Goal: Book appointment/travel/reservation

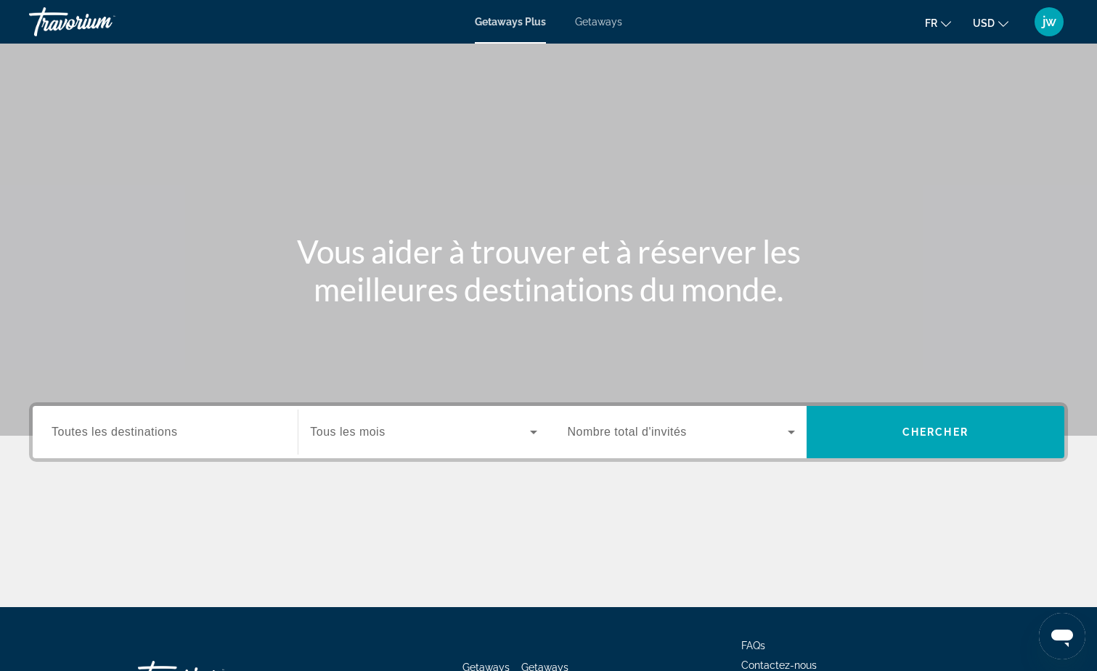
click at [986, 26] on span "USD" at bounding box center [984, 23] width 22 height 12
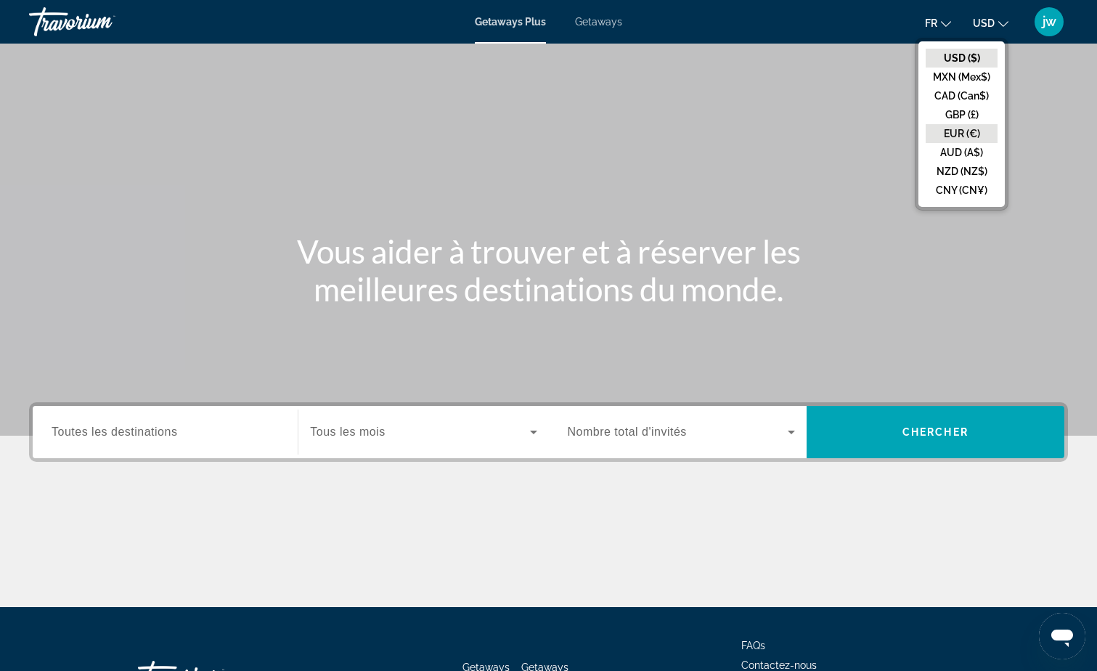
click at [956, 130] on button "EUR (€)" at bounding box center [962, 133] width 72 height 19
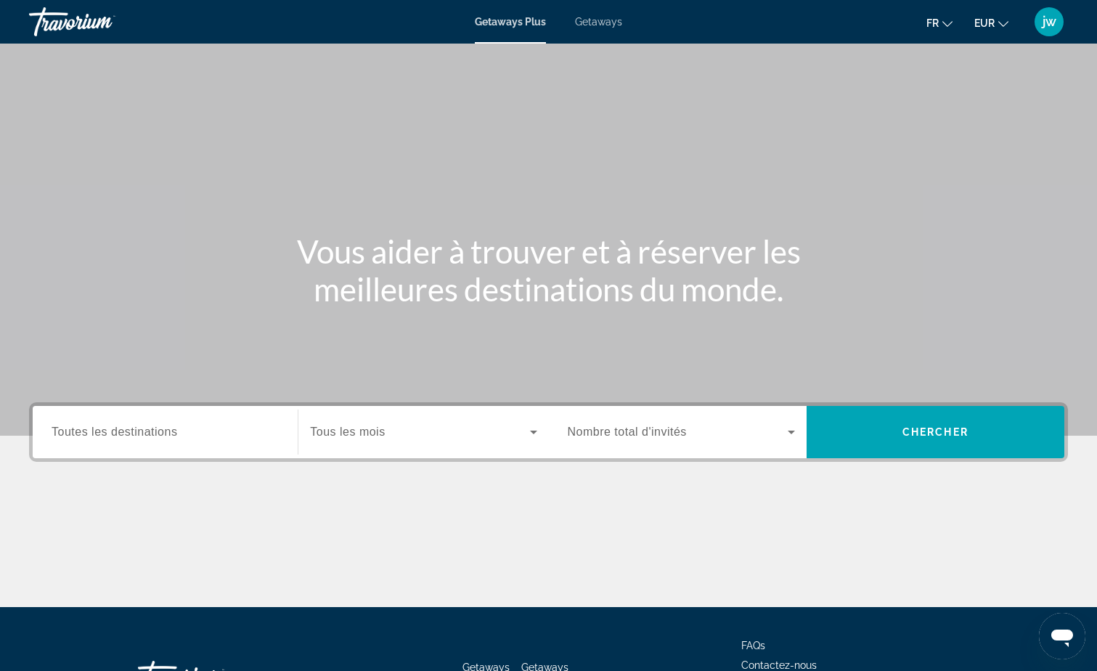
click at [124, 432] on span "Toutes les destinations" at bounding box center [115, 432] width 126 height 12
click at [124, 432] on input "Destination Toutes les destinations" at bounding box center [165, 432] width 227 height 17
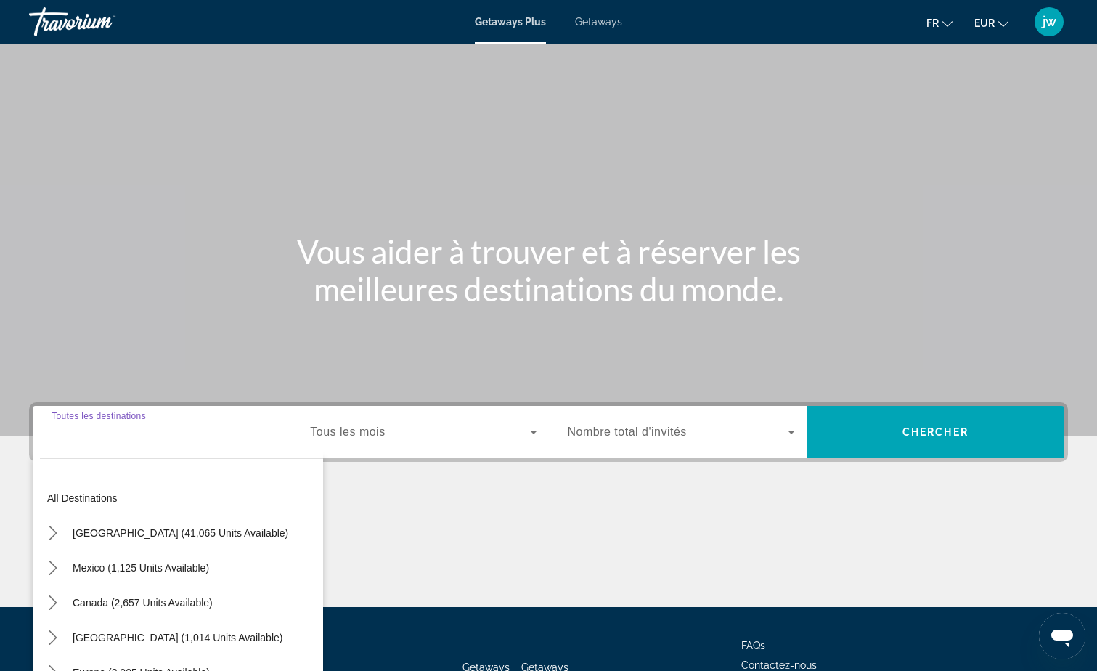
scroll to position [114, 0]
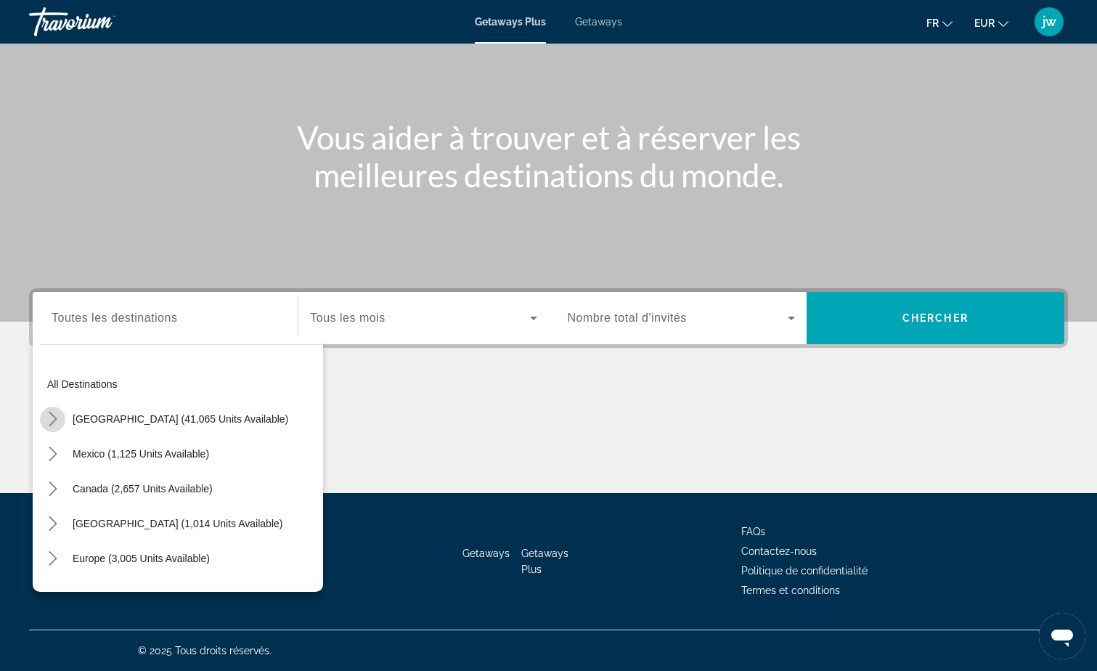
click at [52, 418] on icon "Toggle United States (41,065 units available) submenu" at bounding box center [53, 419] width 15 height 15
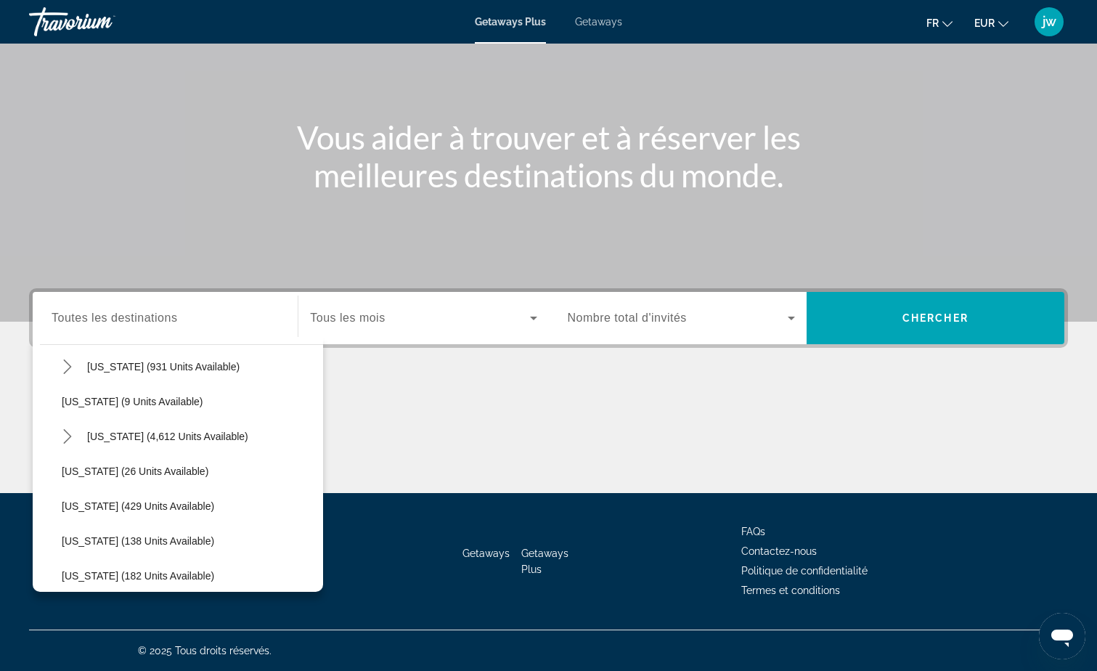
scroll to position [218, 0]
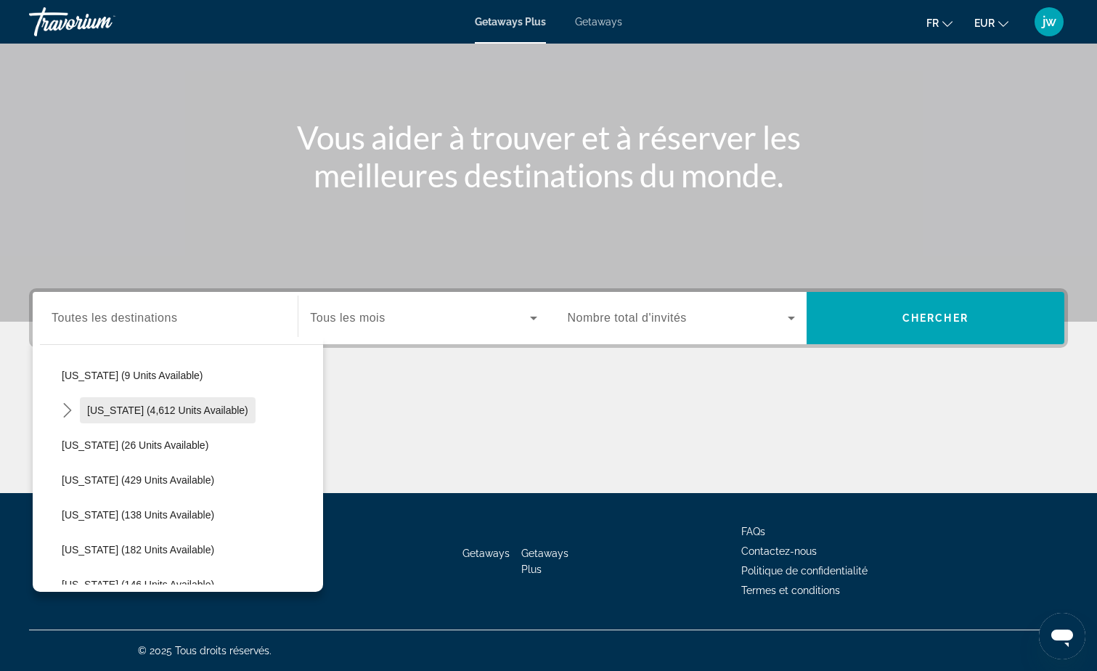
click at [137, 406] on span "[US_STATE] (4,612 units available)" at bounding box center [167, 411] width 161 height 12
type input "**********"
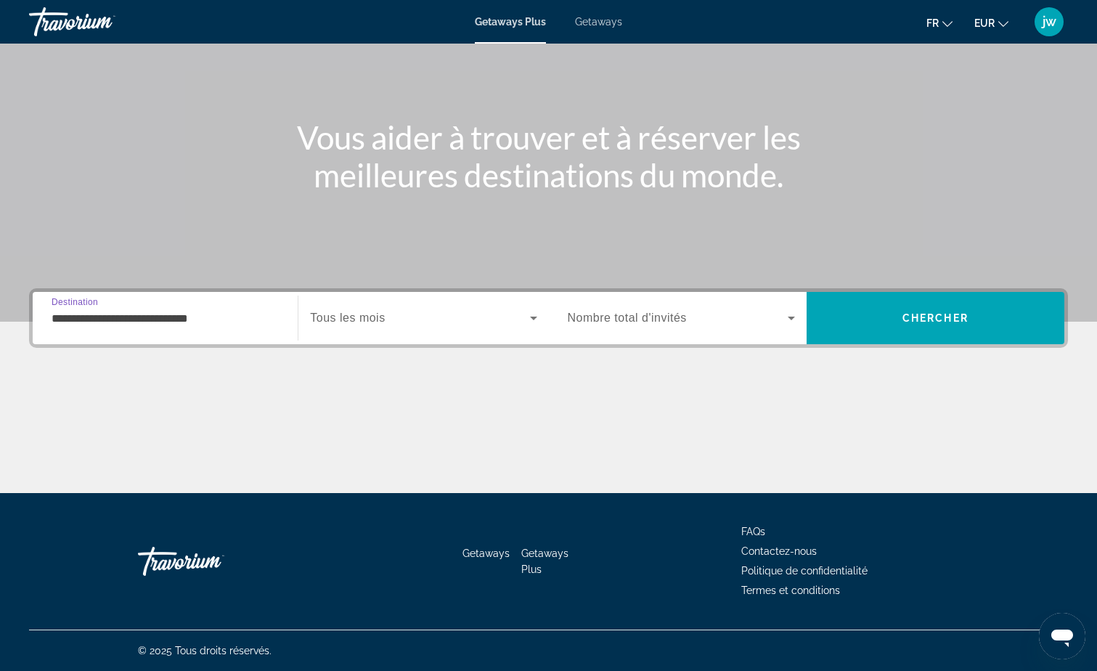
click at [407, 314] on span "Search widget" at bounding box center [419, 317] width 219 height 17
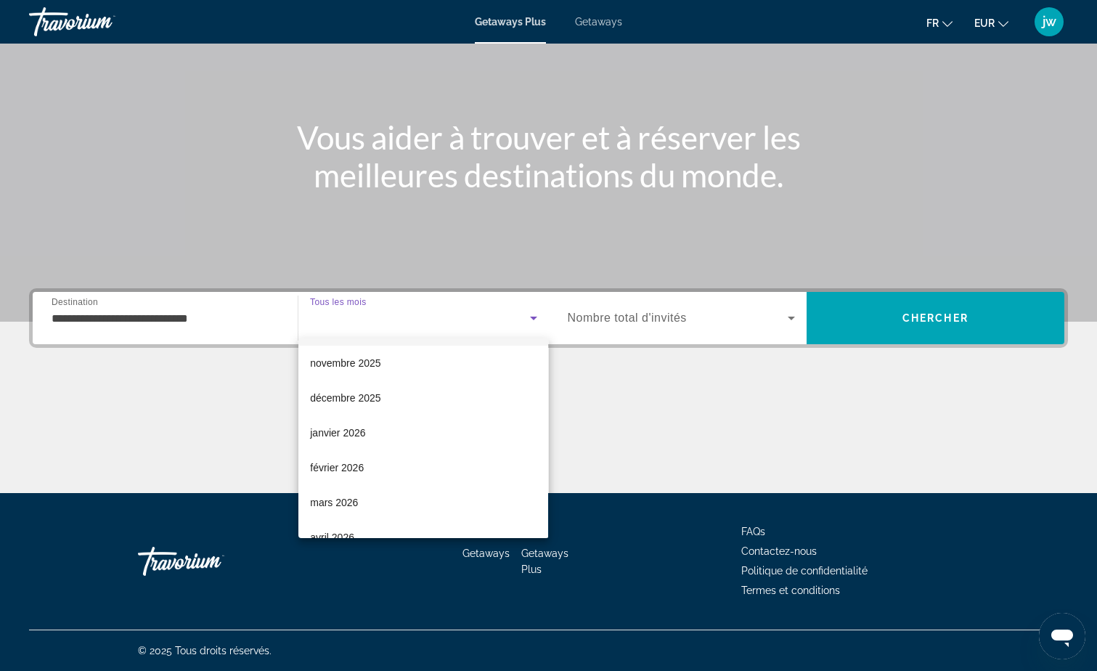
scroll to position [145, 0]
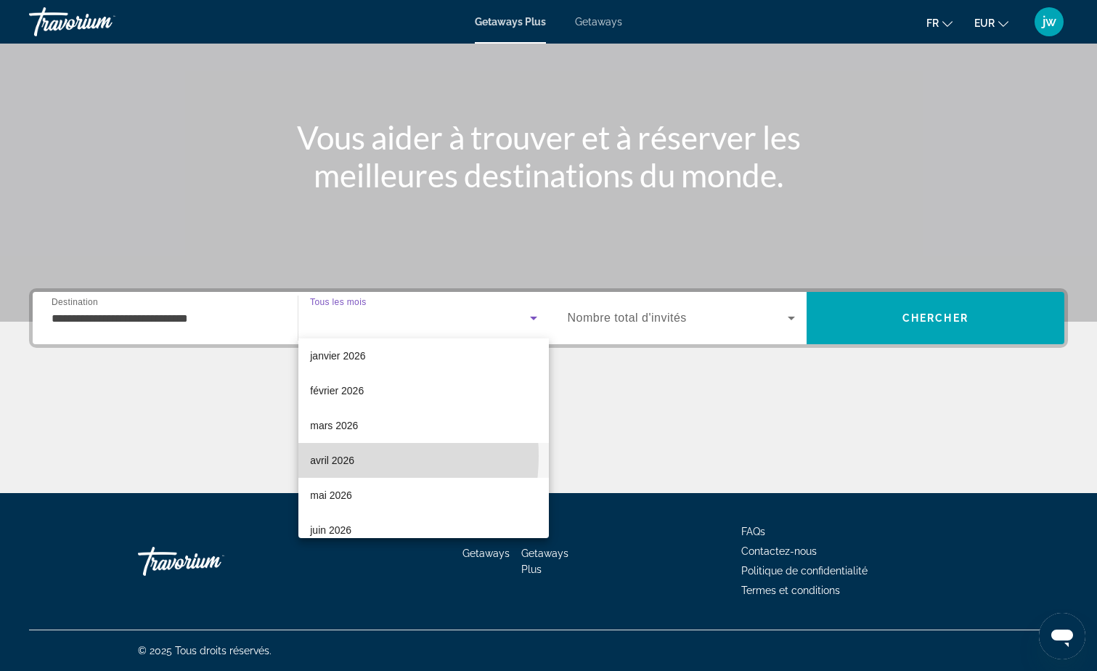
click at [336, 456] on span "avril 2026" at bounding box center [332, 460] width 44 height 17
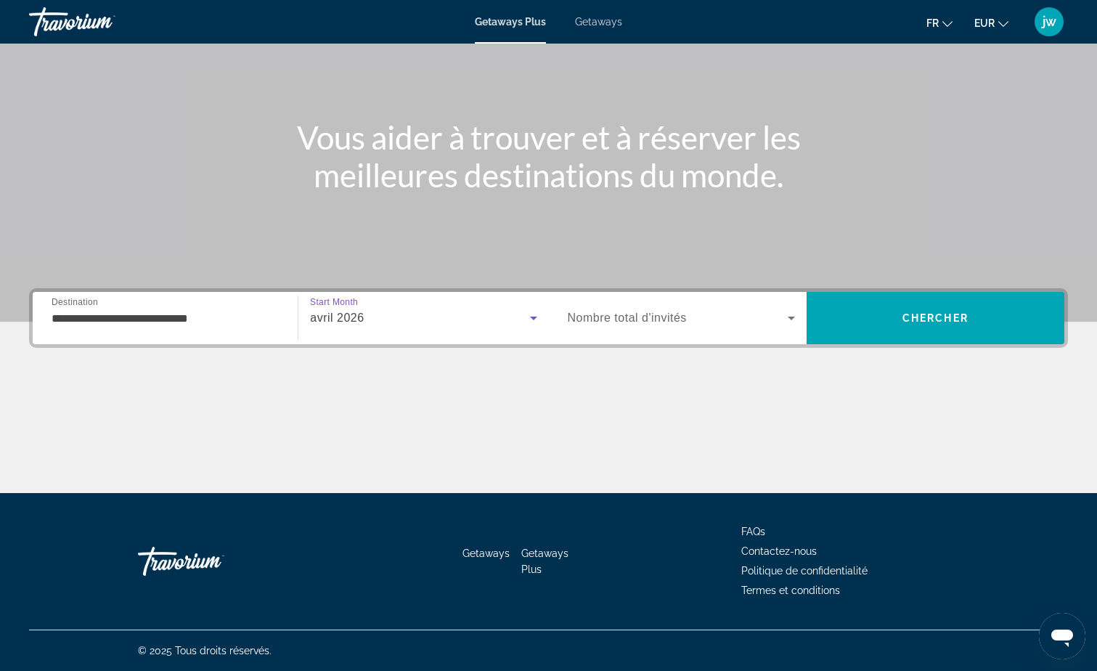
click at [619, 314] on span "Nombre total d'invités" at bounding box center [627, 318] width 119 height 12
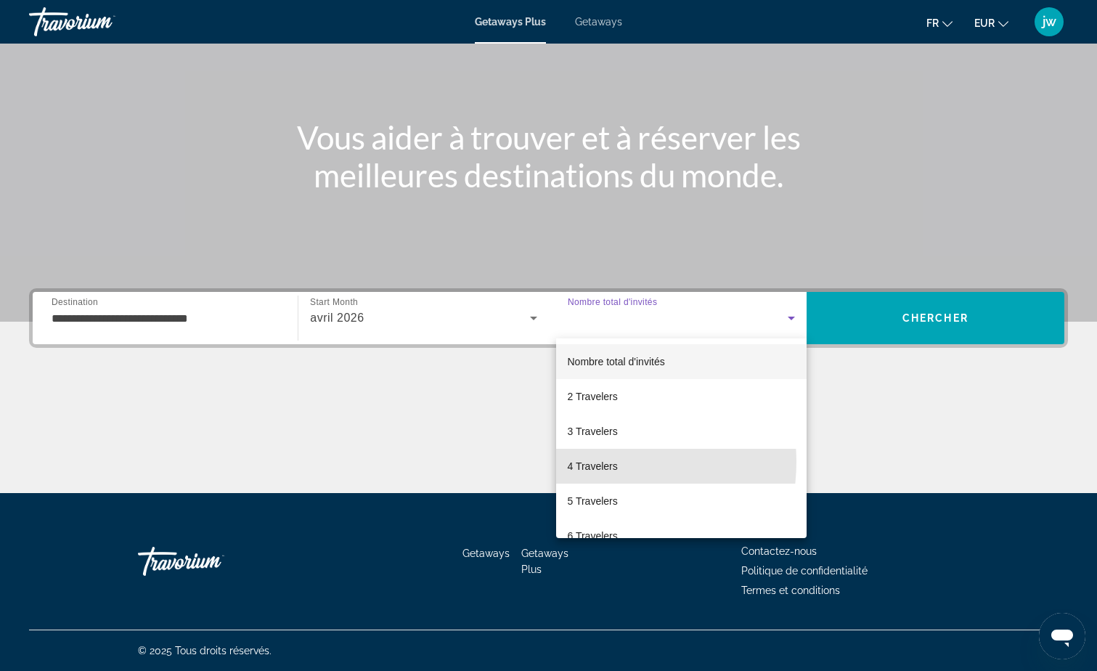
drag, startPoint x: 599, startPoint y: 462, endPoint x: 666, endPoint y: 410, distance: 84.4
click at [601, 460] on span "4 Travelers" at bounding box center [593, 466] width 50 height 17
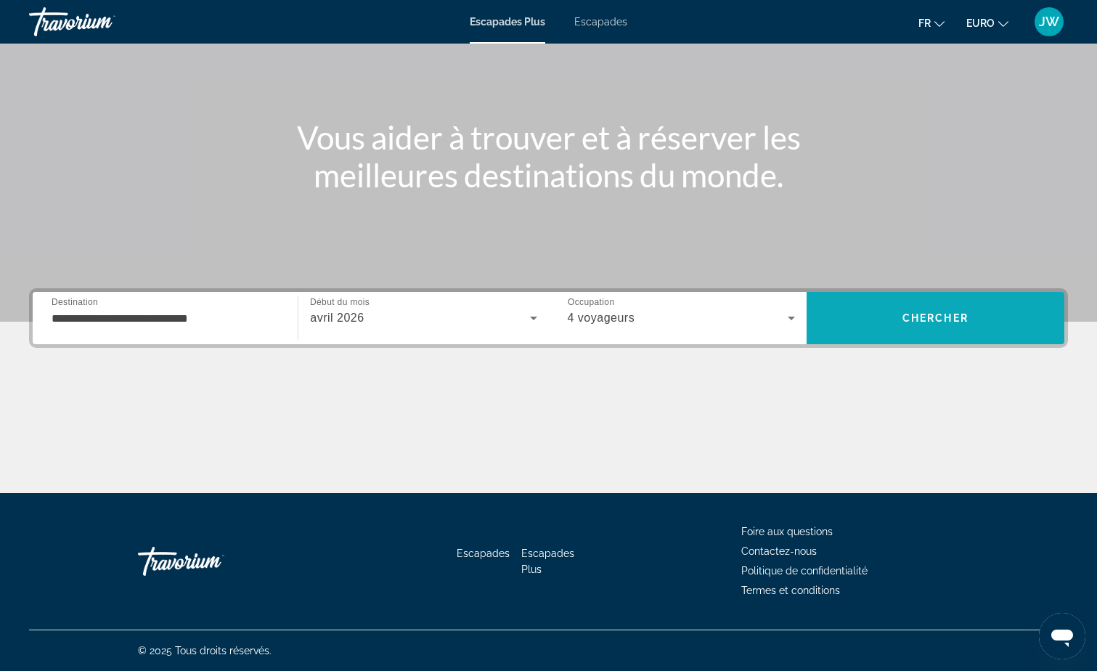
click at [946, 320] on span "Chercher" at bounding box center [936, 318] width 66 height 12
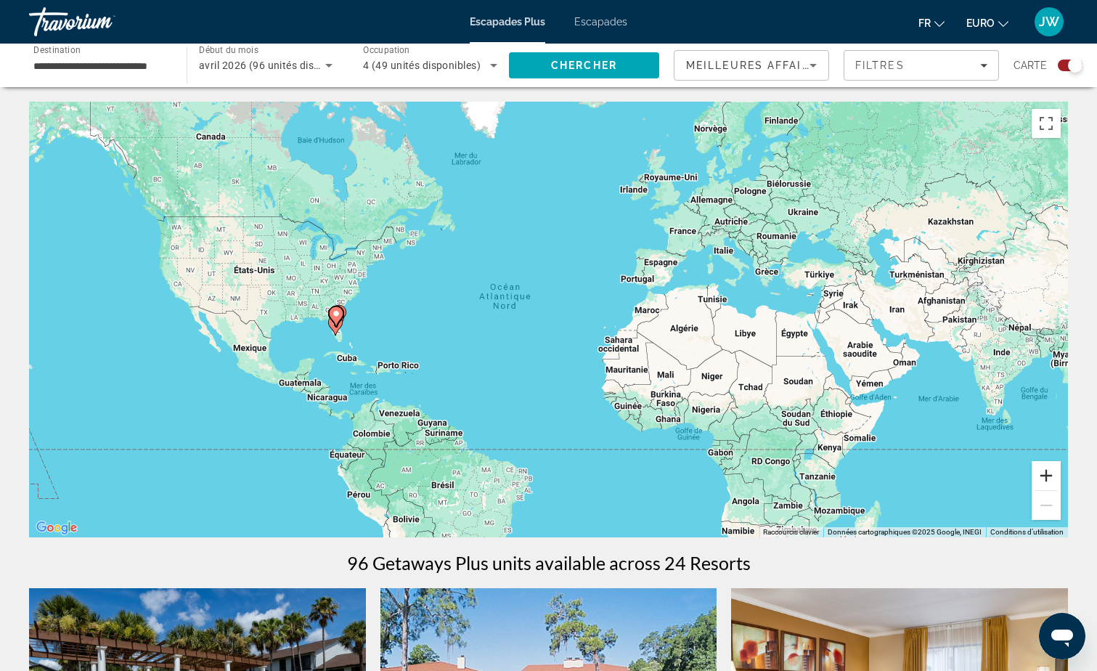
click at [1049, 477] on button "Zoom avant" at bounding box center [1046, 475] width 29 height 29
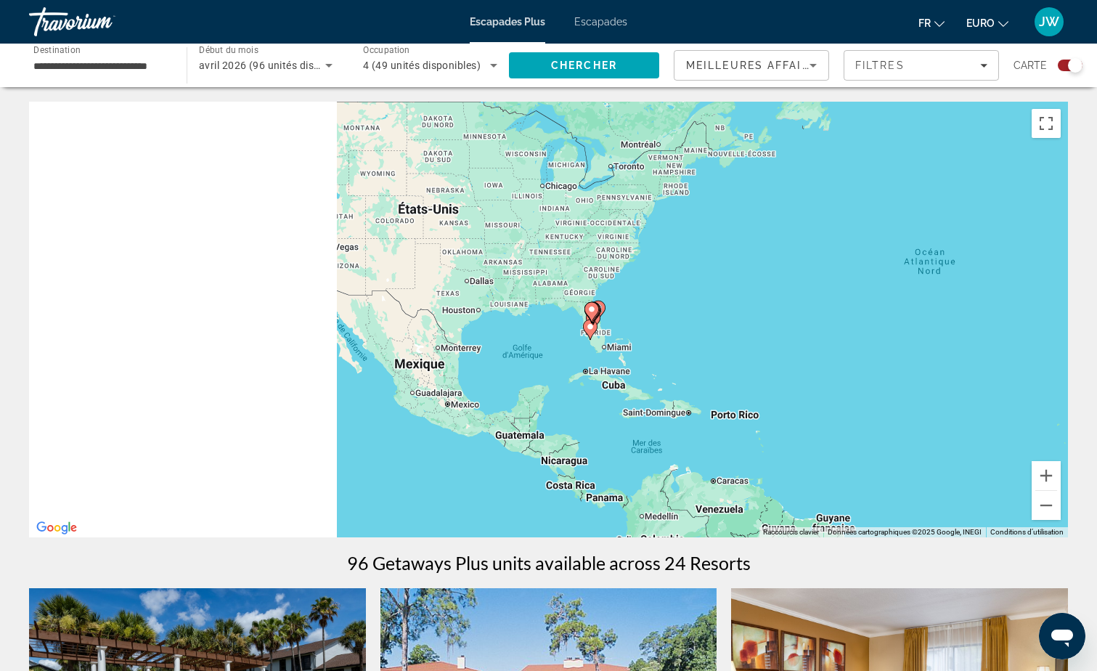
drag, startPoint x: 244, startPoint y: 338, endPoint x: 705, endPoint y: 323, distance: 461.4
click at [705, 324] on div "Pour activer le glissement avec le clavier, appuyez sur Alt+Entrée. Une fois ce…" at bounding box center [548, 320] width 1039 height 436
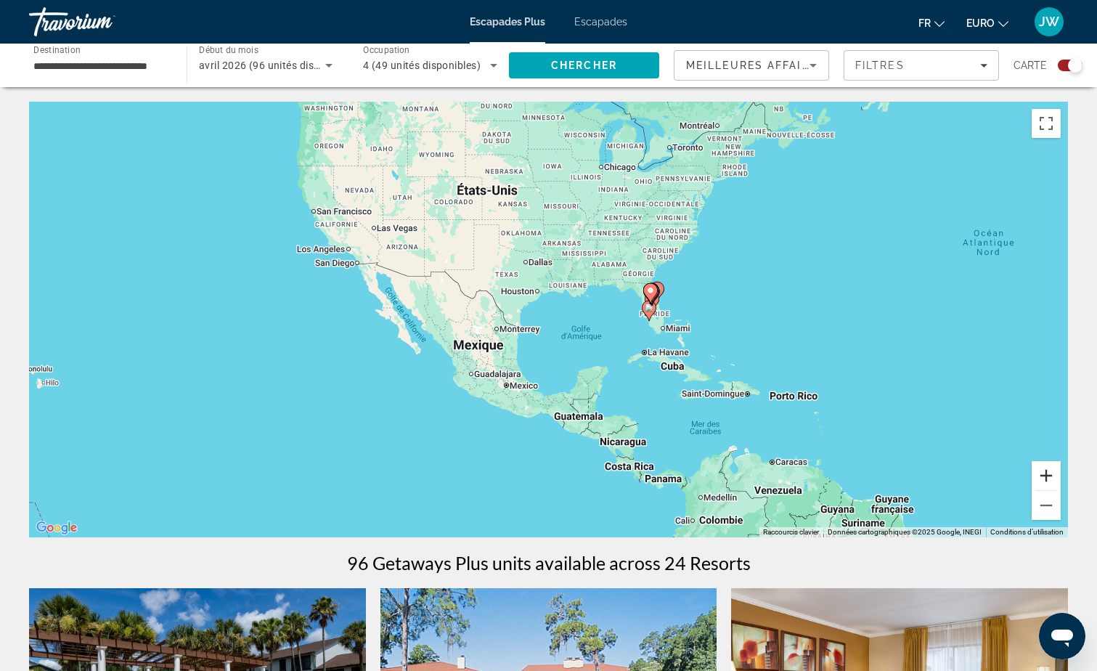
click at [1048, 479] on button "Zoom avant" at bounding box center [1046, 475] width 29 height 29
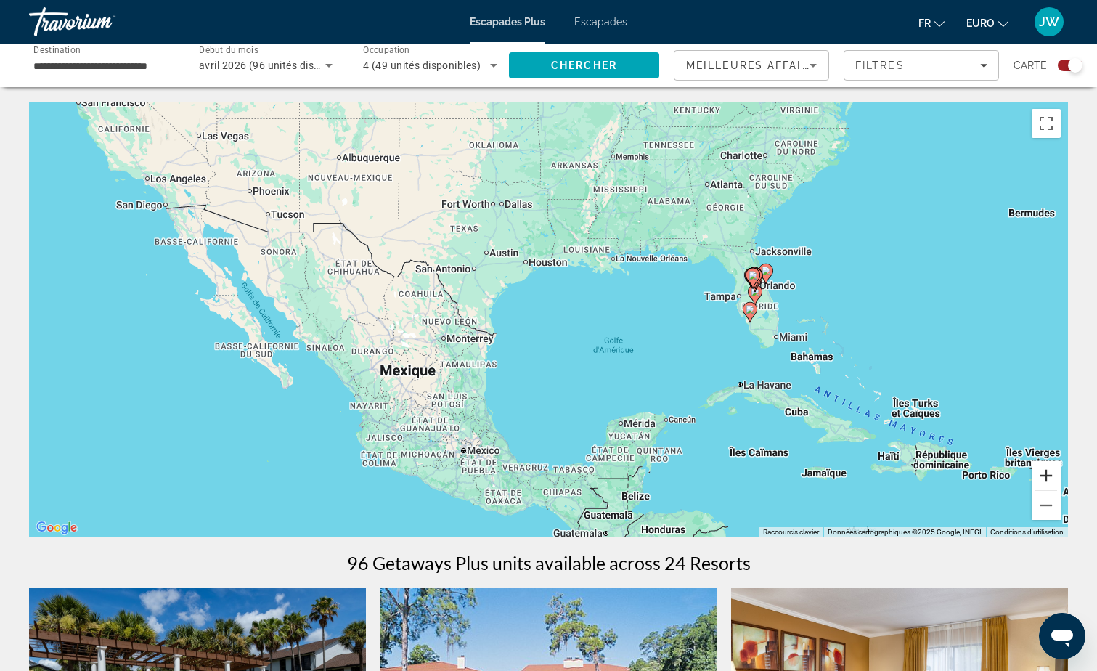
click at [1049, 477] on button "Zoom avant" at bounding box center [1046, 475] width 29 height 29
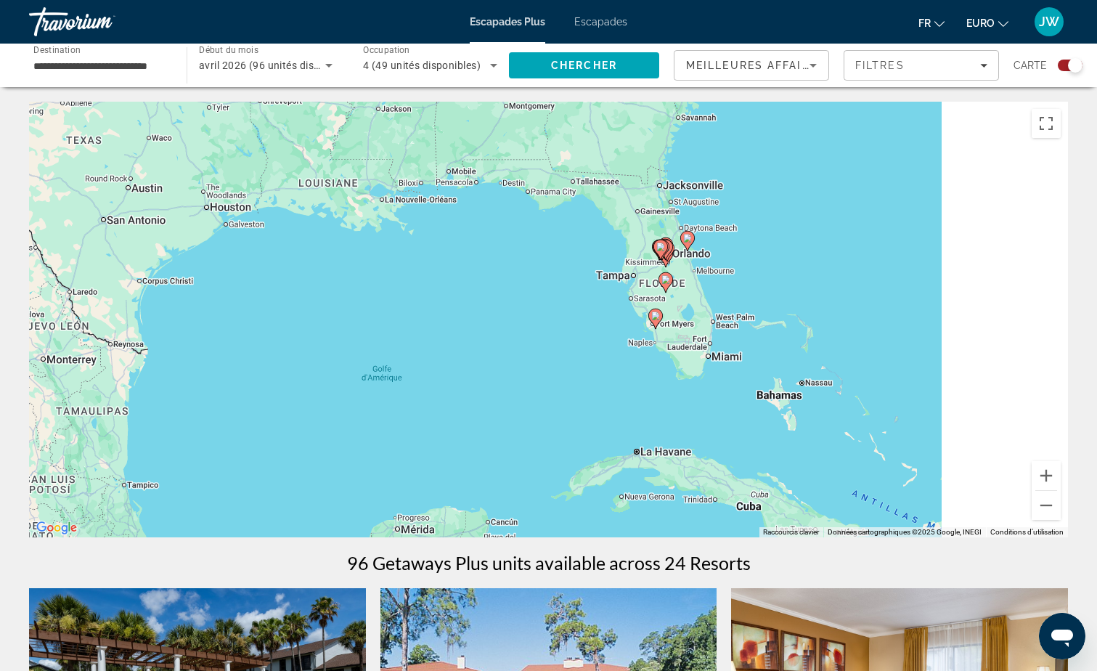
drag, startPoint x: 638, startPoint y: 402, endPoint x: 457, endPoint y: 401, distance: 181.6
click at [453, 401] on div "Pour activer le glissement avec le clavier, appuyez sur Alt+Entrée. Une fois ce…" at bounding box center [548, 320] width 1039 height 436
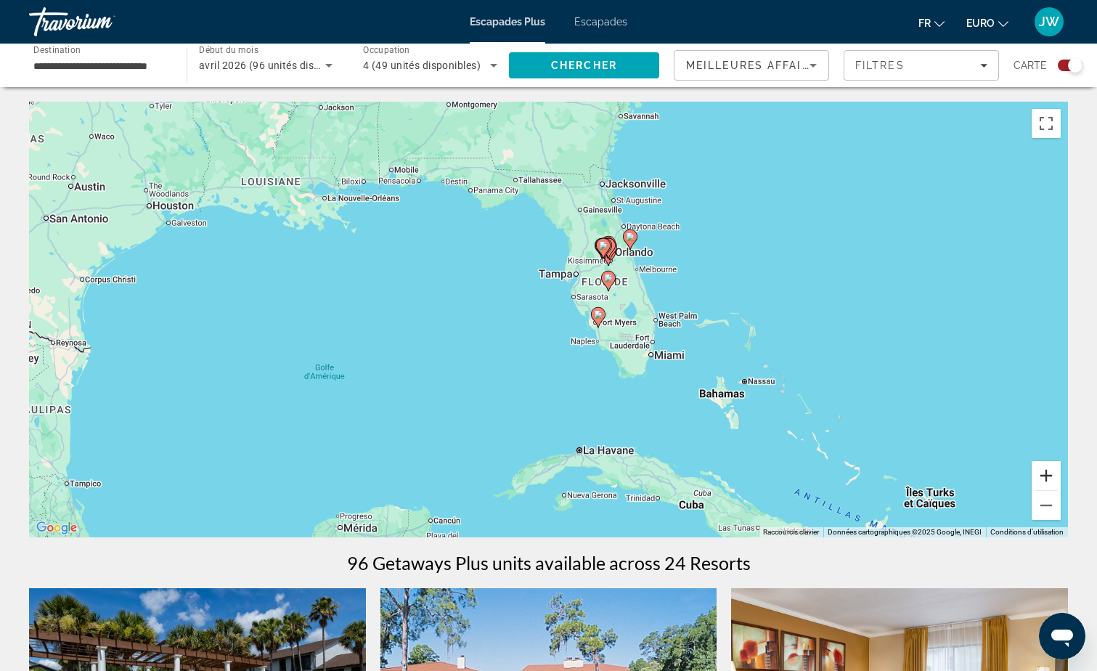
click at [1043, 477] on button "Zoom avant" at bounding box center [1046, 475] width 29 height 29
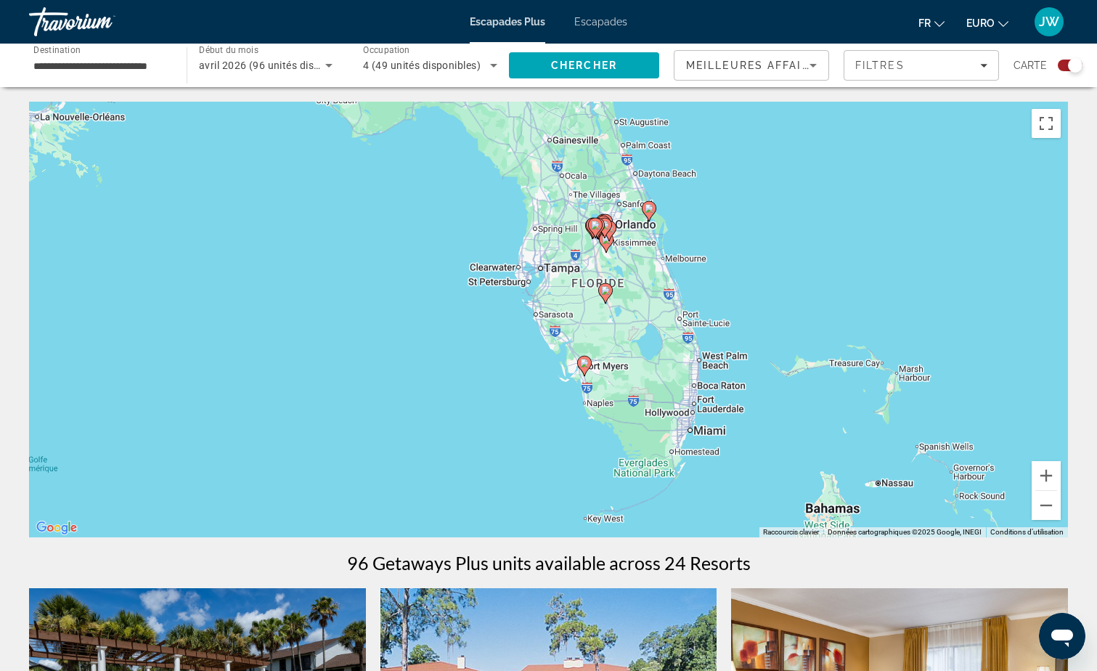
drag, startPoint x: 823, startPoint y: 326, endPoint x: 736, endPoint y: 362, distance: 93.5
click at [736, 362] on div "Pour activer le glissement avec le clavier, appuyez sur Alt+Entrée. Une fois ce…" at bounding box center [548, 320] width 1039 height 436
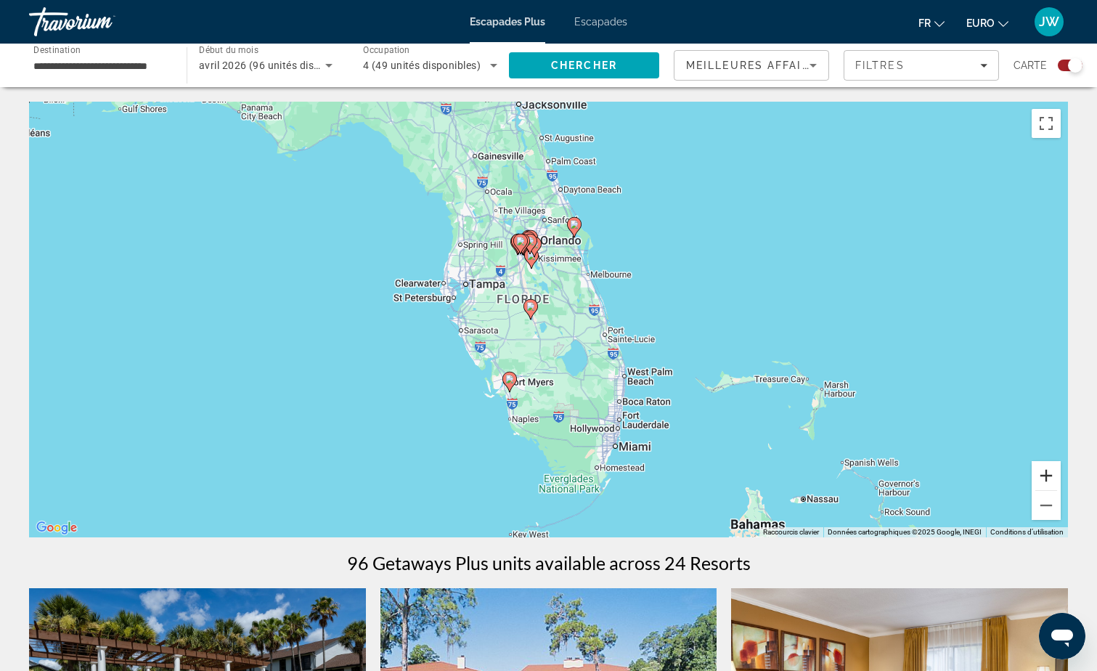
click at [1049, 476] on button "Zoom avant" at bounding box center [1046, 475] width 29 height 29
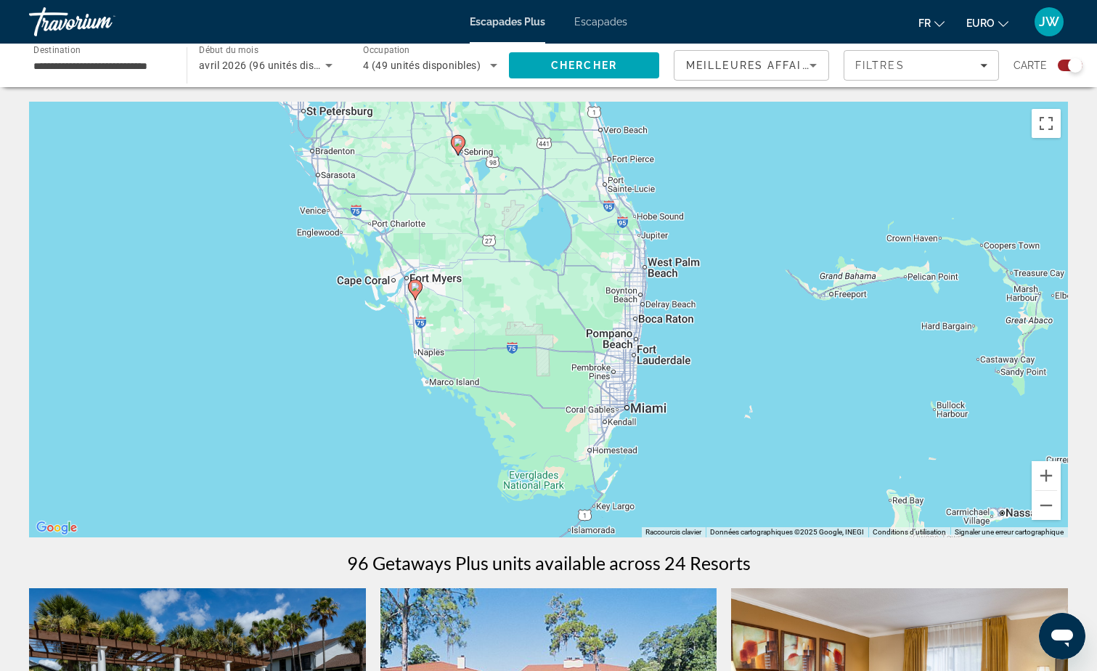
drag, startPoint x: 810, startPoint y: 357, endPoint x: 752, endPoint y: 195, distance: 172.7
click at [752, 195] on div "Pour activer le glissement avec le clavier, appuyez sur Alt+Entrée. Une fois ce…" at bounding box center [548, 320] width 1039 height 436
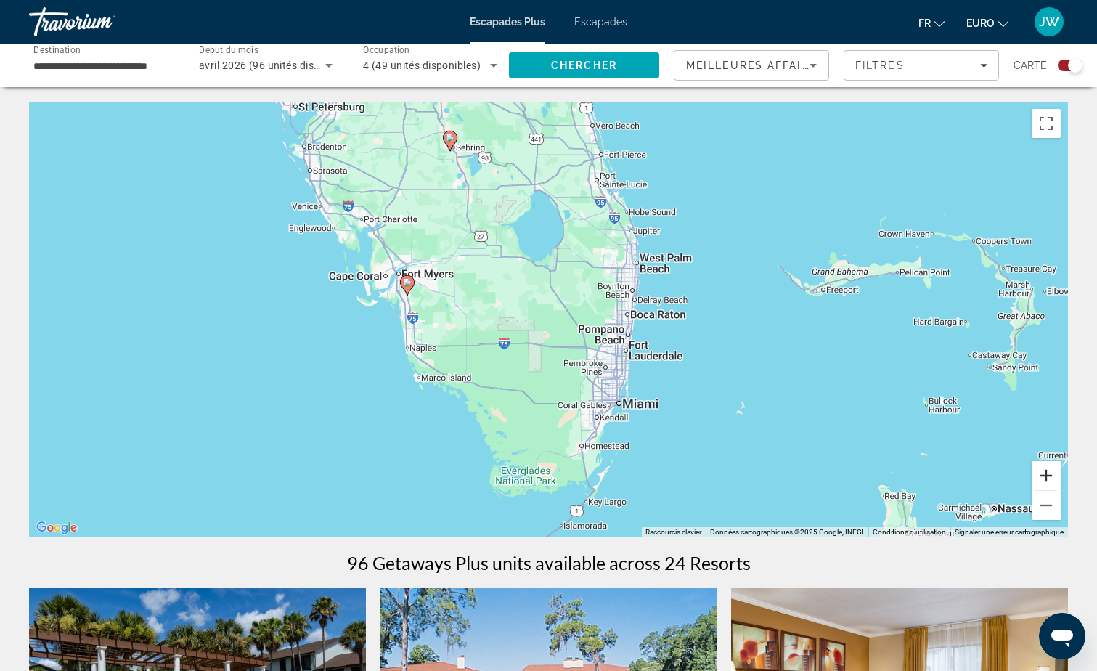
click at [1049, 471] on button "Zoom avant" at bounding box center [1046, 475] width 29 height 29
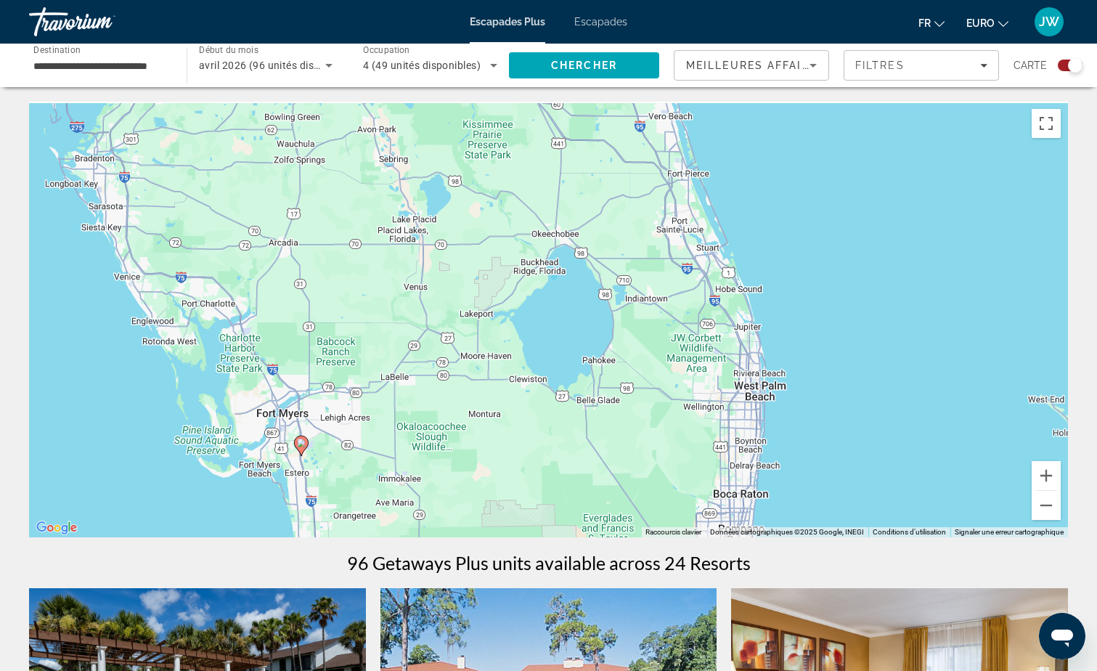
drag, startPoint x: 741, startPoint y: 243, endPoint x: 799, endPoint y: 487, distance: 250.7
click at [799, 487] on div "Pour activer le glissement avec le clavier, appuyez sur Alt+Entrée. Une fois ce…" at bounding box center [548, 320] width 1039 height 436
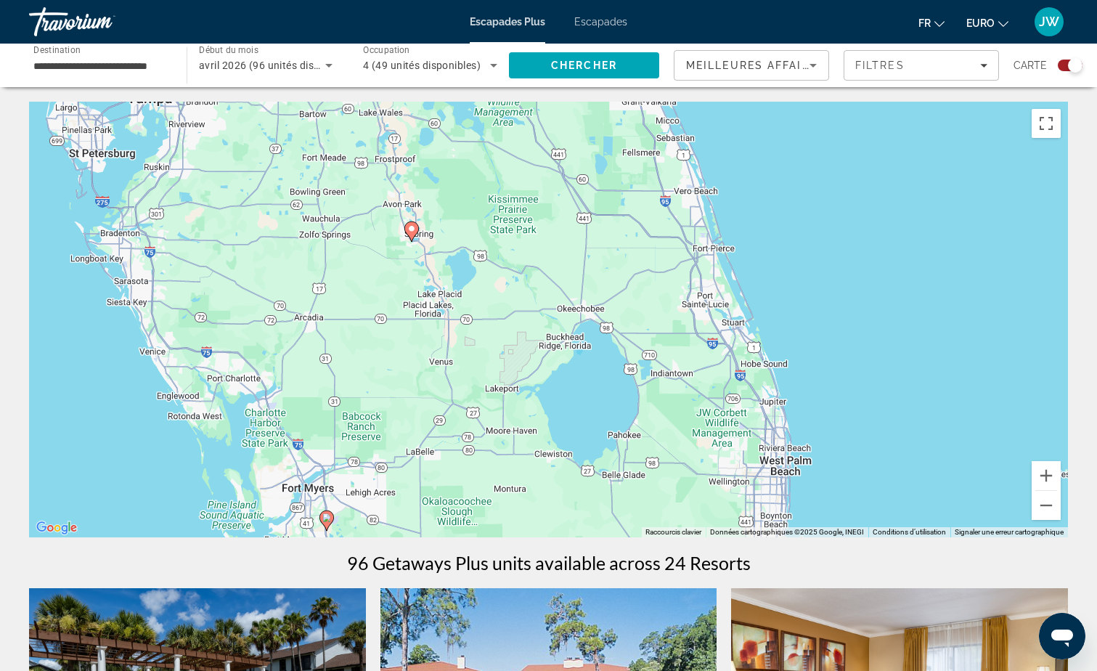
scroll to position [145, 0]
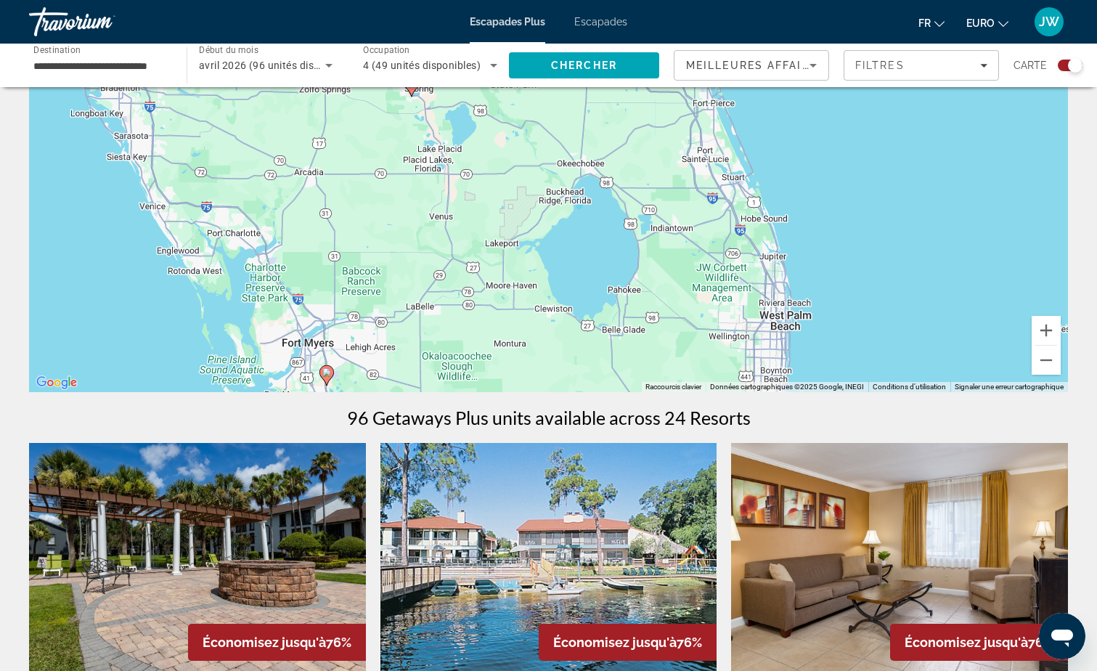
click at [325, 375] on image "Contenu principal" at bounding box center [326, 372] width 9 height 9
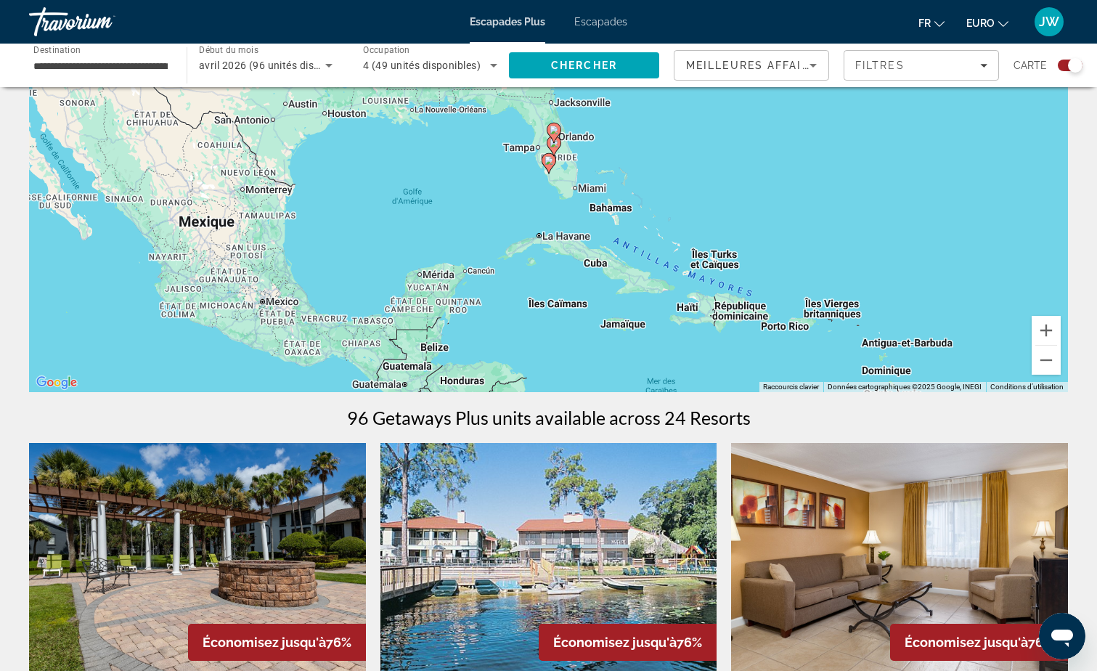
click at [549, 160] on image "Contenu principal" at bounding box center [549, 160] width 9 height 9
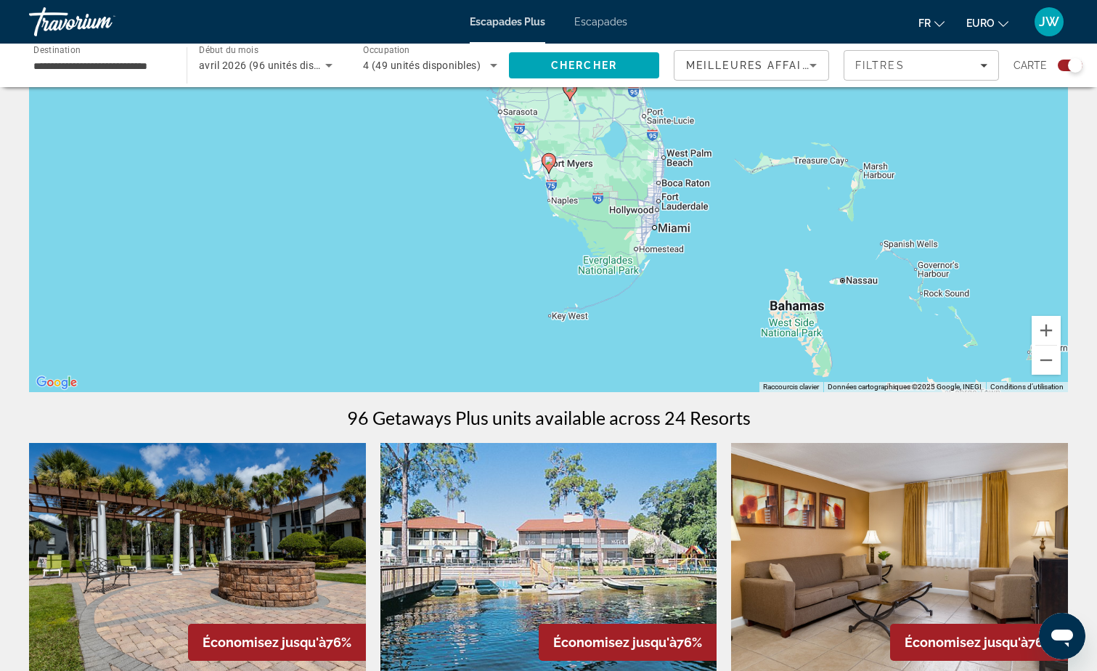
click at [549, 160] on image "Contenu principal" at bounding box center [549, 160] width 9 height 9
type input "**********"
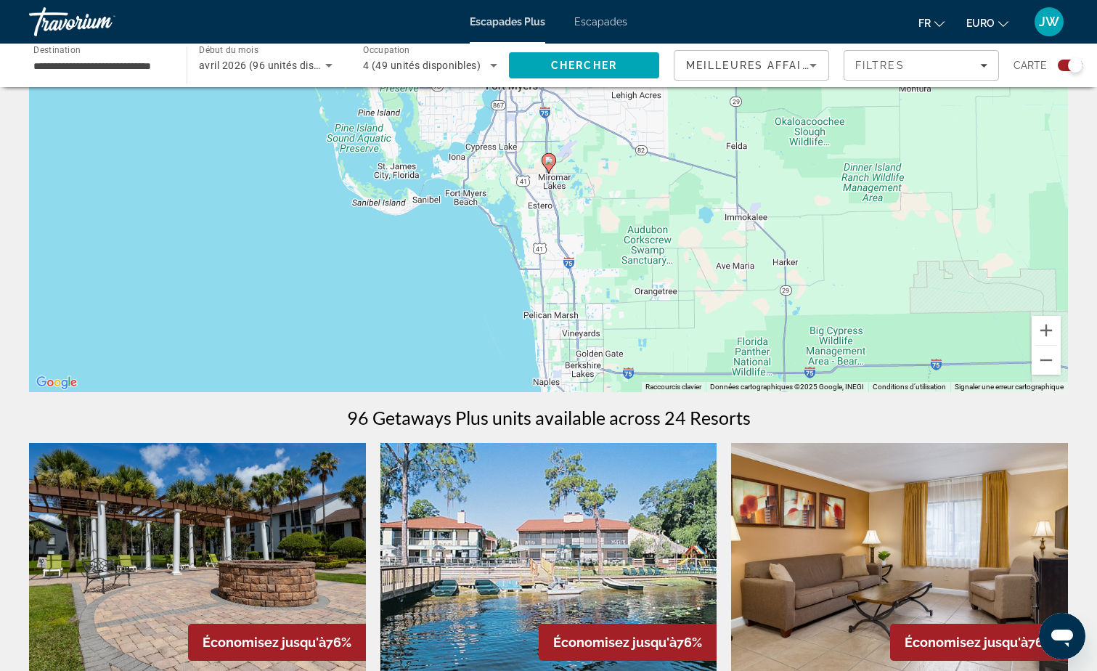
click at [549, 160] on image "Contenu principal" at bounding box center [549, 160] width 9 height 9
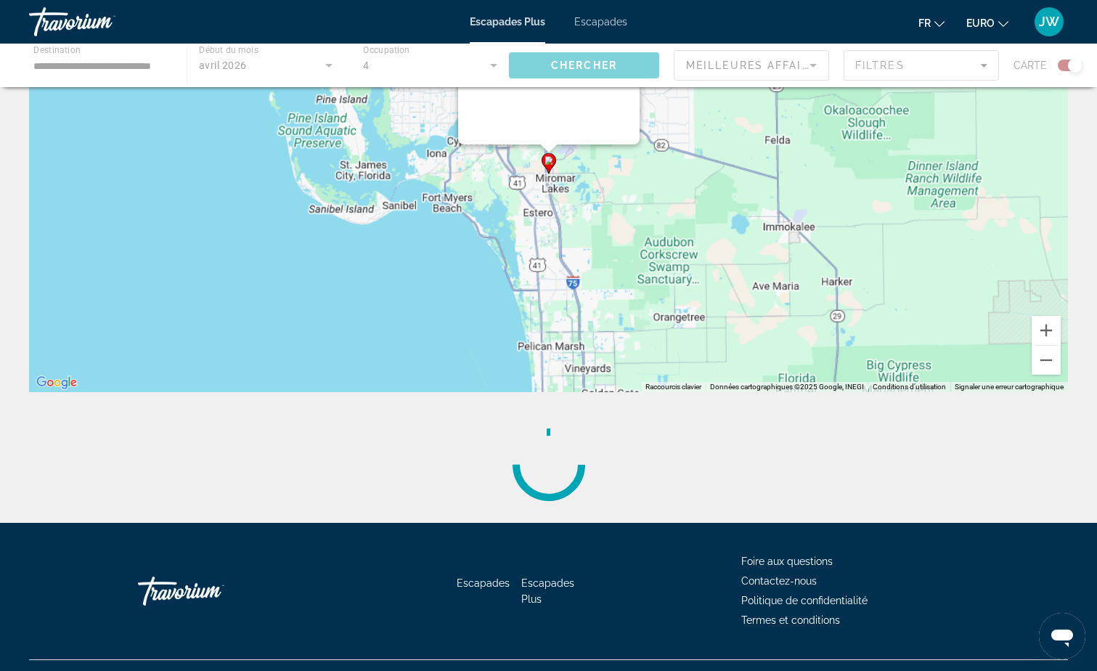
scroll to position [0, 0]
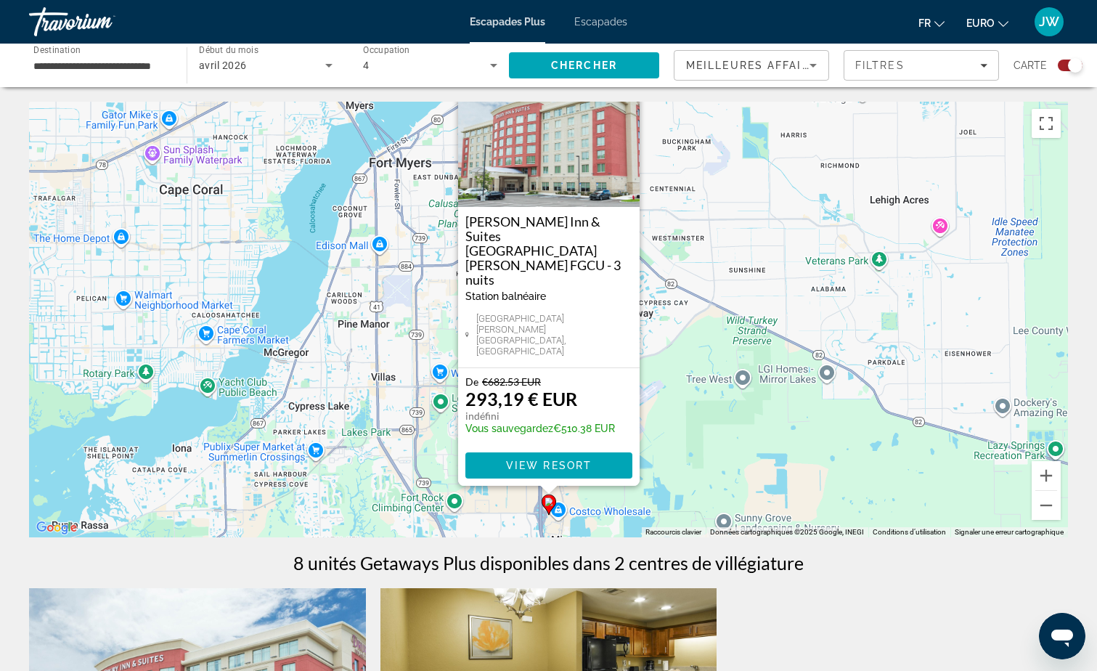
click at [529, 191] on img "Contenu principal" at bounding box center [549, 134] width 182 height 145
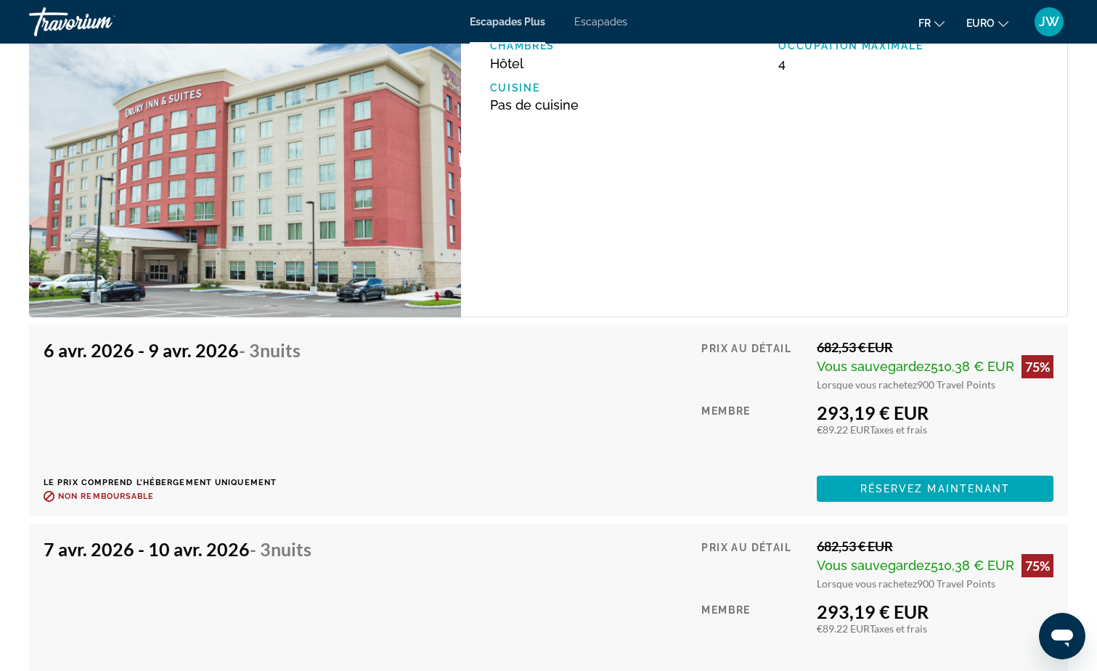
scroll to position [2452, 0]
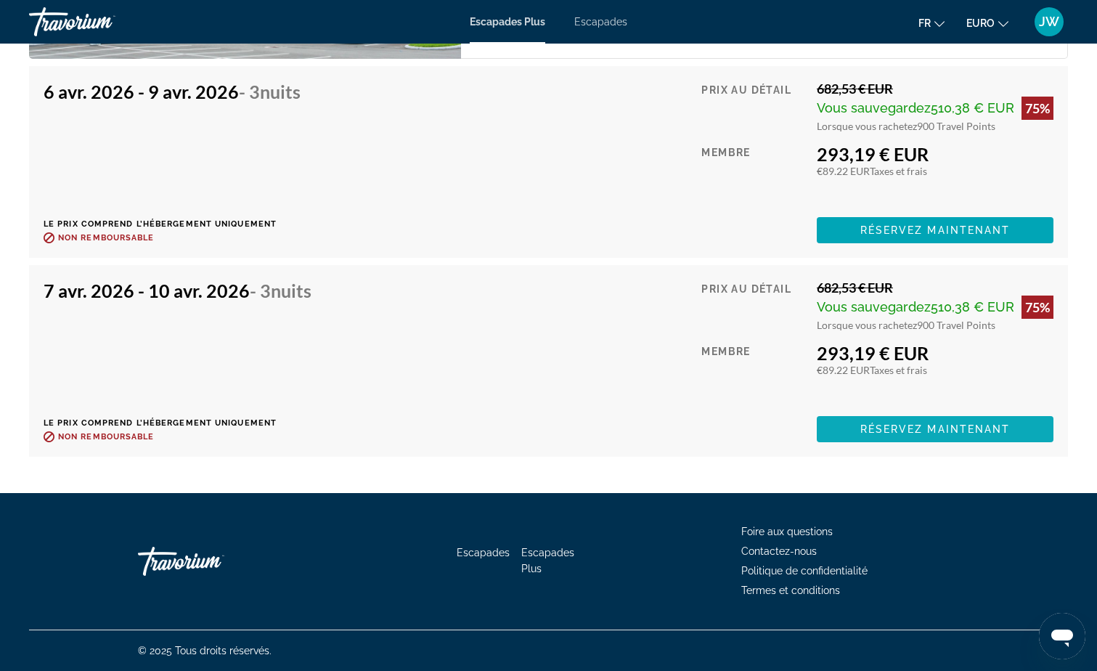
click at [892, 428] on span "Réservez maintenant" at bounding box center [936, 429] width 150 height 12
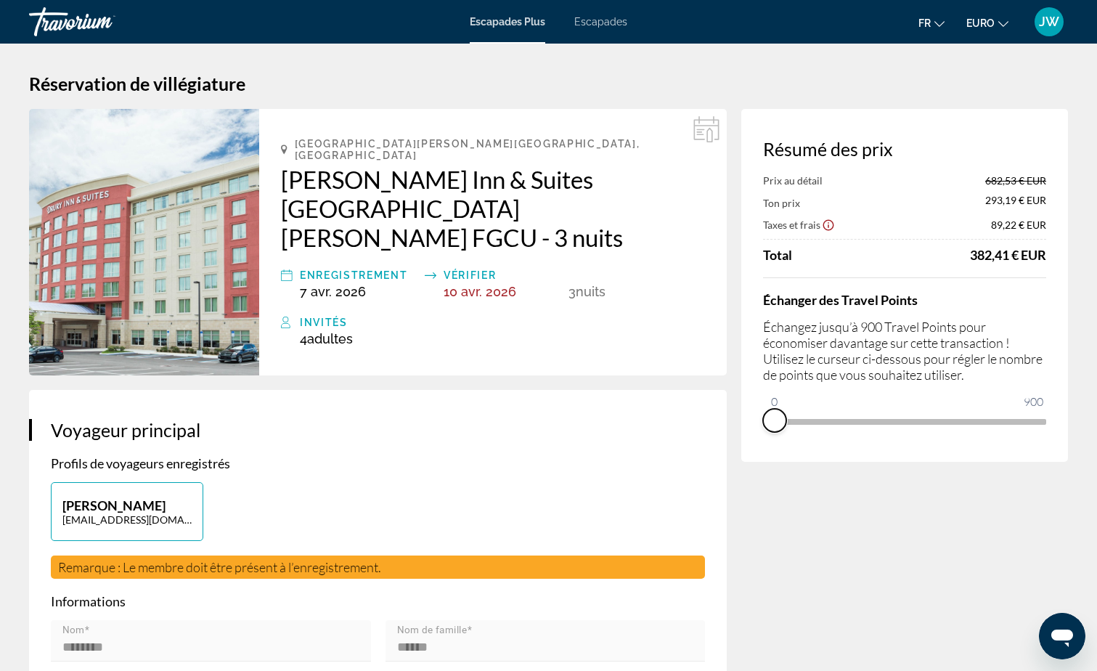
drag, startPoint x: 1032, startPoint y: 437, endPoint x: 725, endPoint y: 442, distance: 307.2
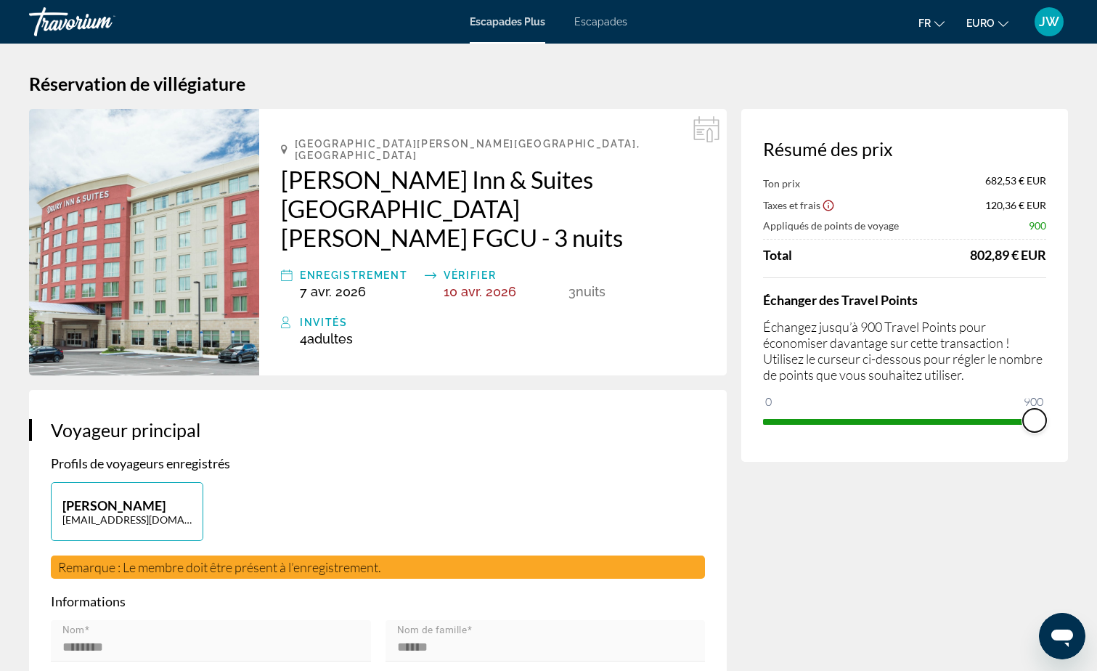
drag, startPoint x: 776, startPoint y: 401, endPoint x: 1061, endPoint y: 388, distance: 285.0
click at [1061, 388] on div "Résumé des prix Ton prix 682,53 € EUR Taxes et frais 120,36 € EUR Appliqués de …" at bounding box center [904, 285] width 327 height 353
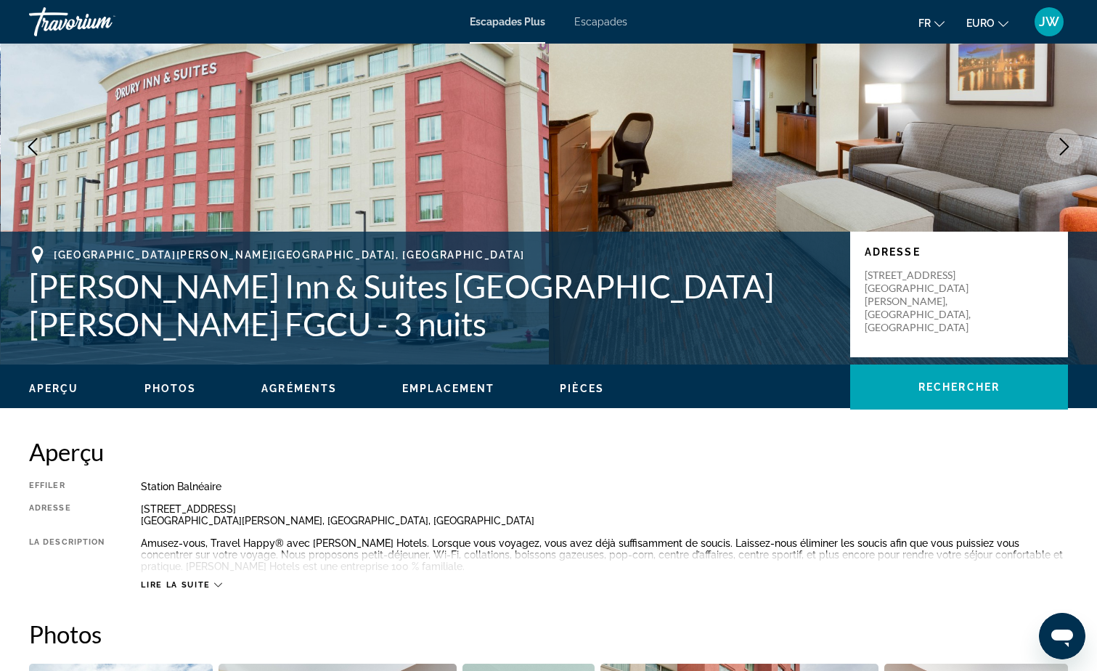
scroll to position [363, 0]
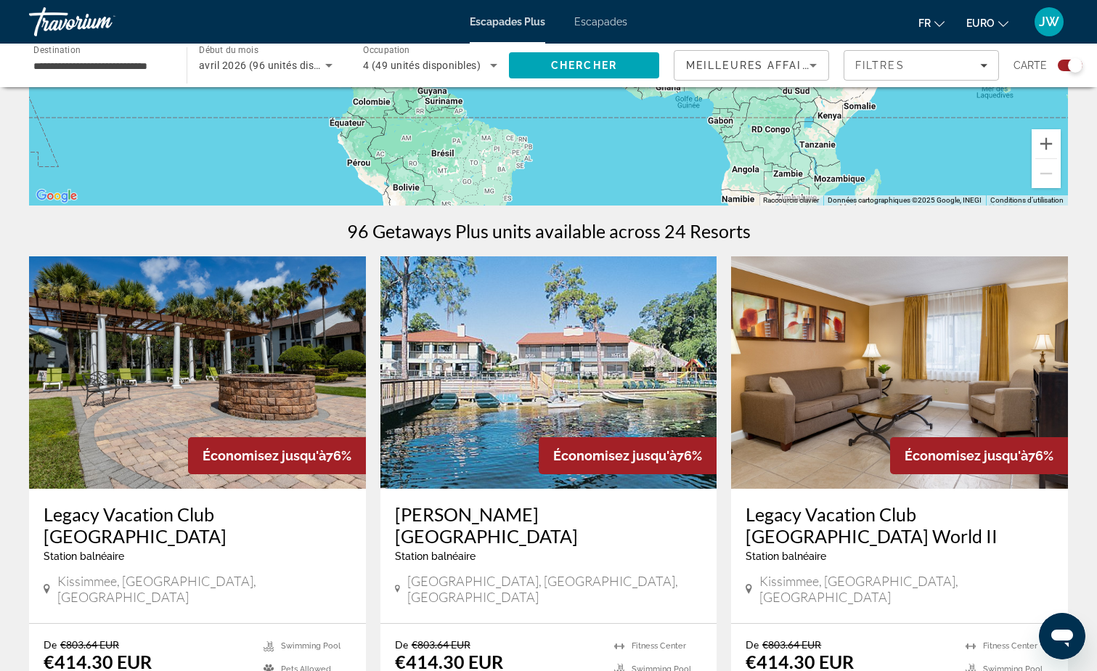
scroll to position [160, 0]
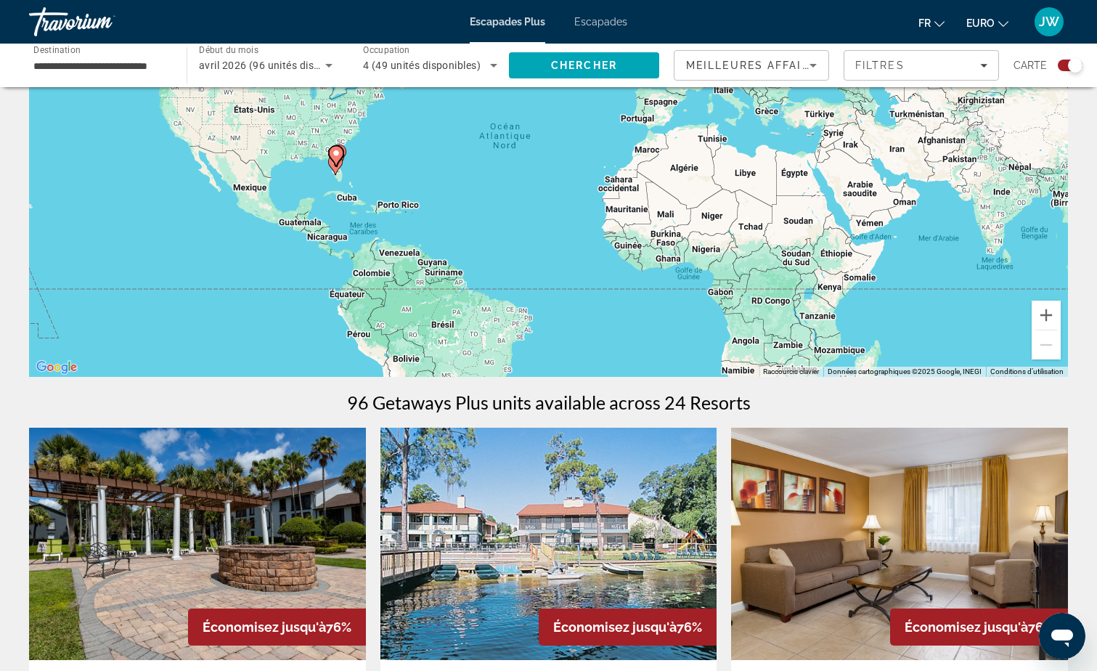
click at [262, 66] on span "avril 2026 (96 unités disponibles)" at bounding box center [278, 66] width 159 height 12
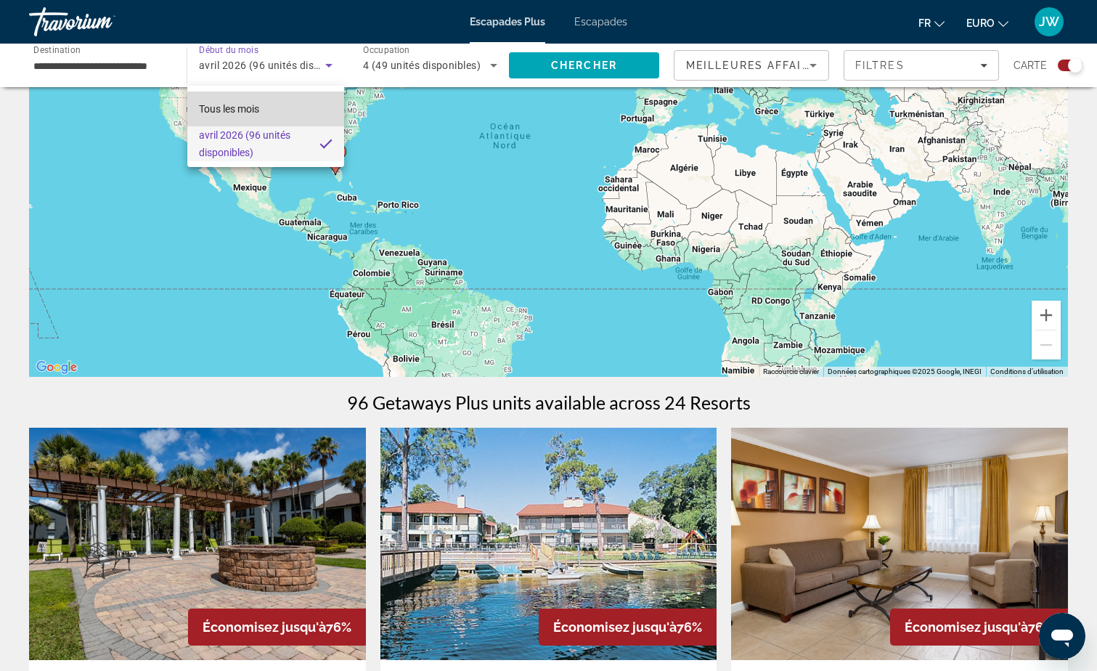
click at [250, 105] on span "Tous les mois" at bounding box center [229, 109] width 60 height 12
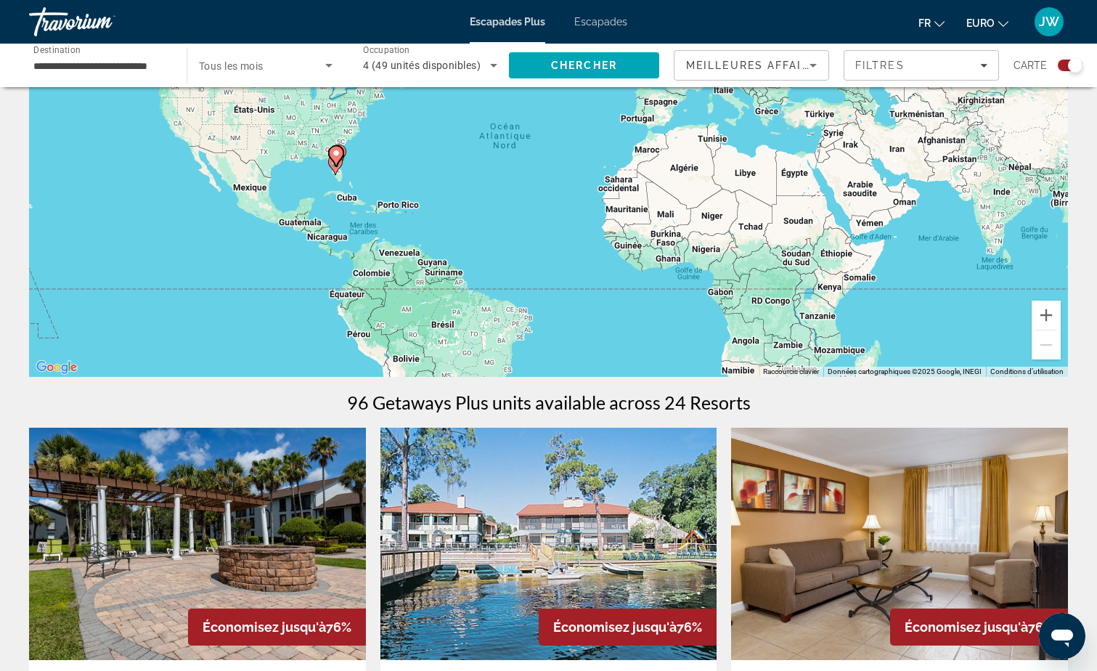
click at [240, 68] on span "Tous les mois" at bounding box center [231, 66] width 65 height 12
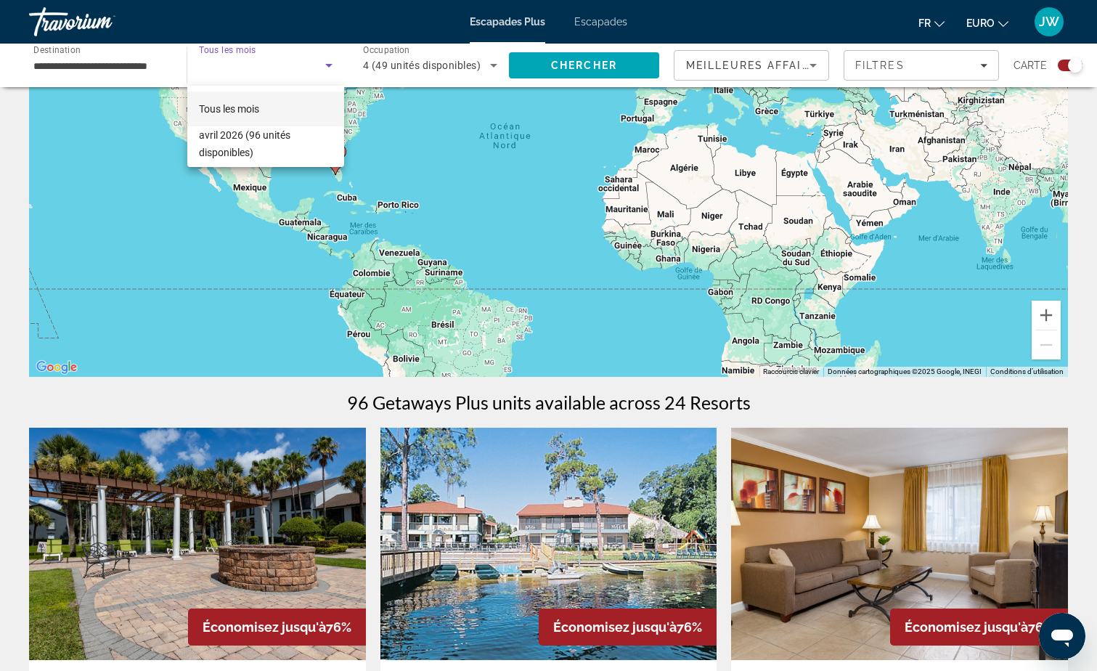
click at [125, 65] on div at bounding box center [548, 335] width 1097 height 671
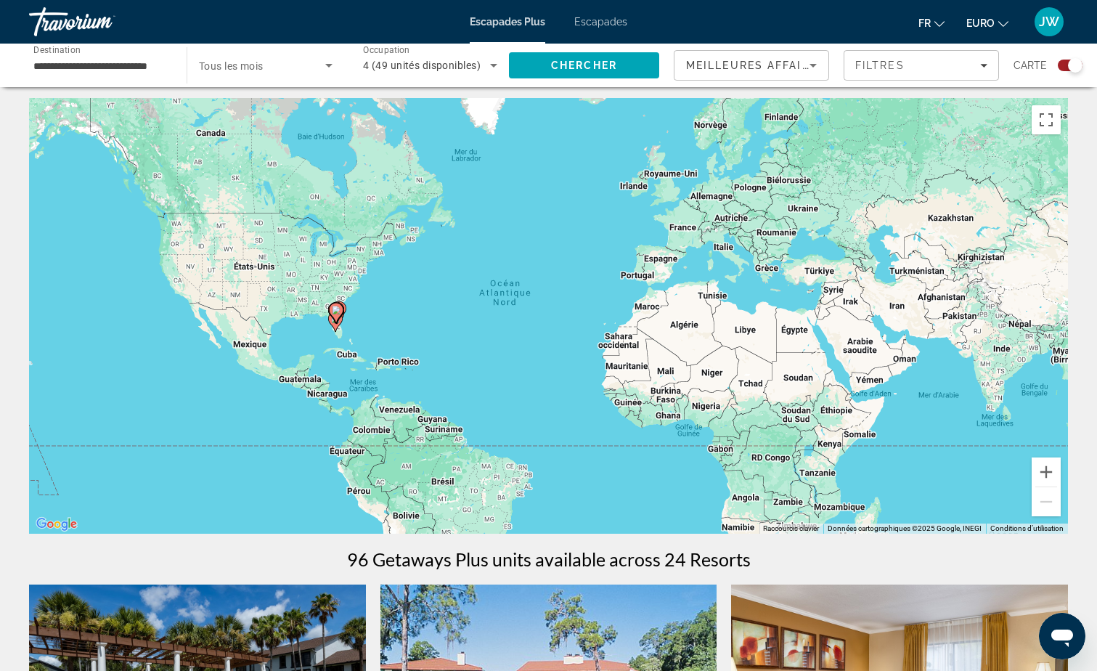
scroll to position [0, 0]
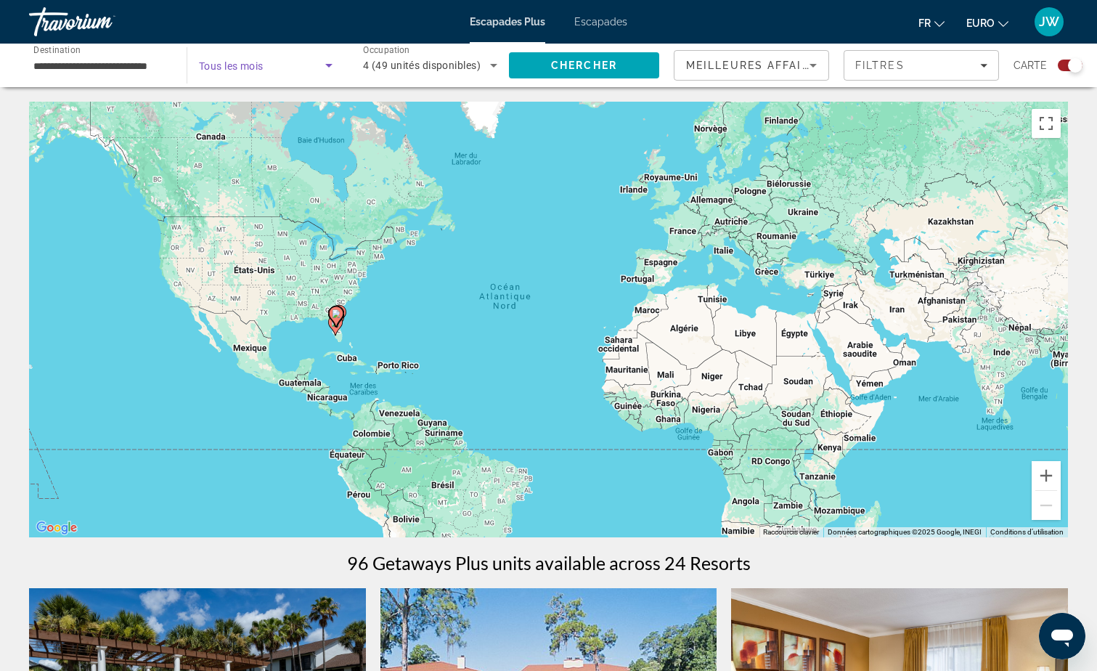
click at [267, 69] on span "Widget de recherche" at bounding box center [262, 65] width 126 height 17
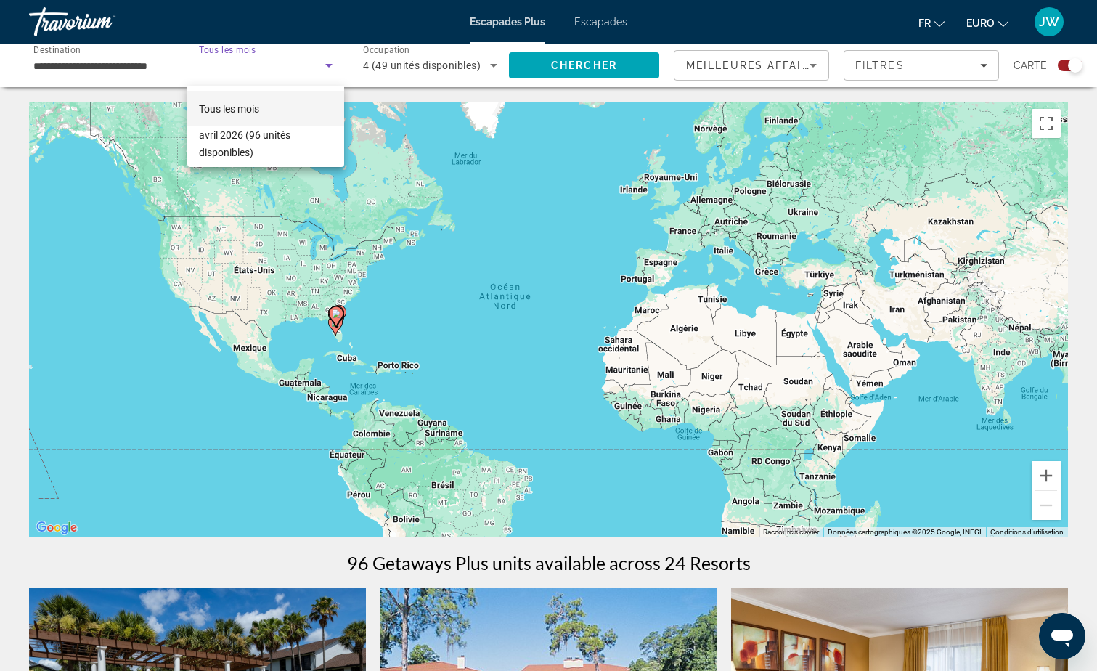
click at [505, 18] on div at bounding box center [548, 335] width 1097 height 671
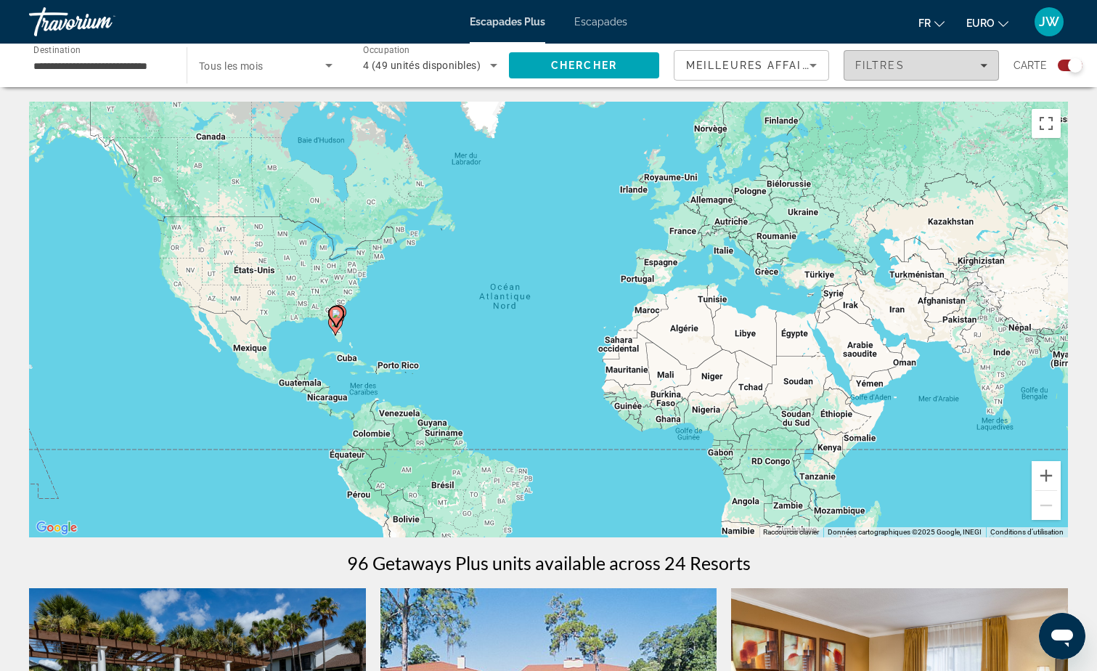
click at [933, 49] on span "Filtres" at bounding box center [922, 65] width 154 height 35
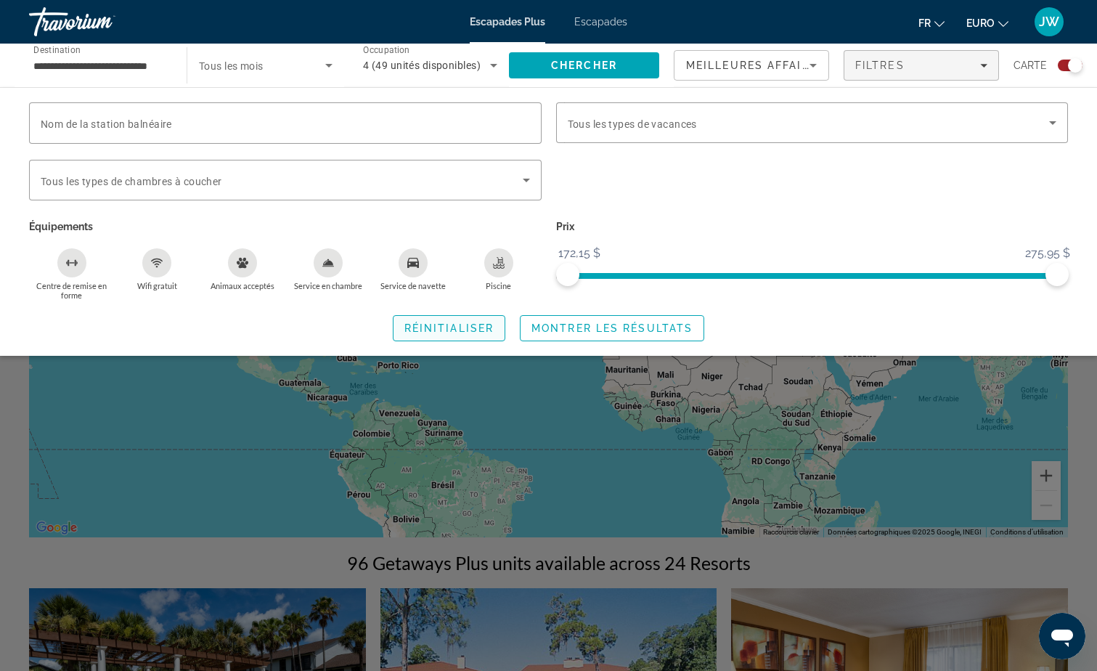
click at [429, 328] on span "Réinitialiser" at bounding box center [449, 328] width 89 height 12
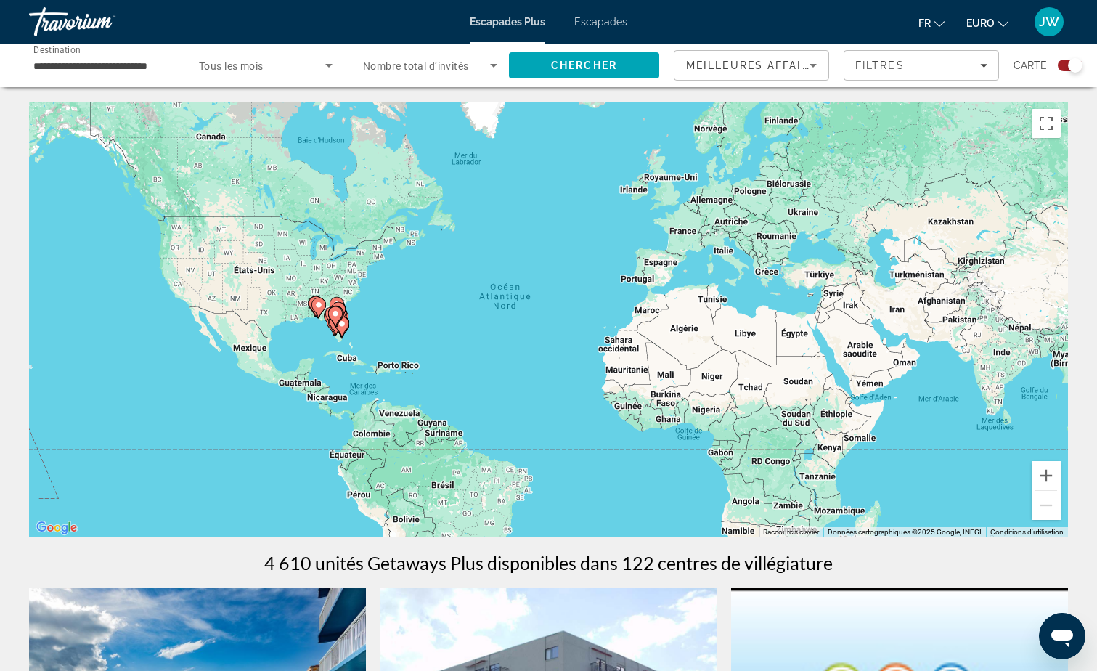
click at [251, 65] on span "Tous les mois" at bounding box center [231, 66] width 65 height 12
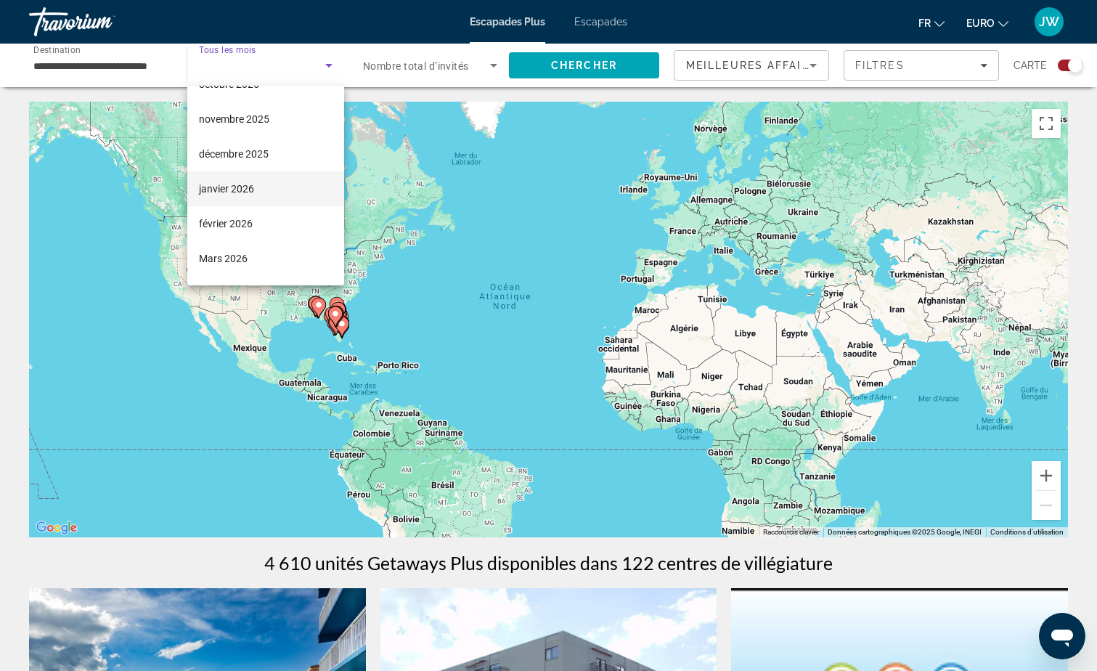
scroll to position [145, 0]
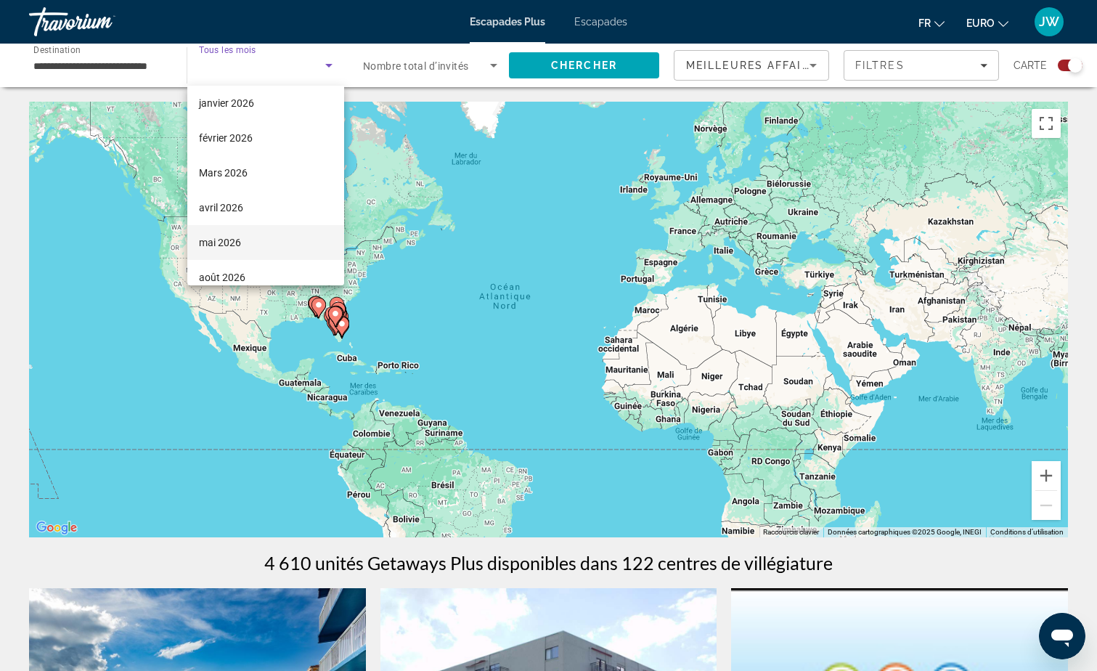
click at [225, 237] on font "mai 2026" at bounding box center [220, 243] width 42 height 12
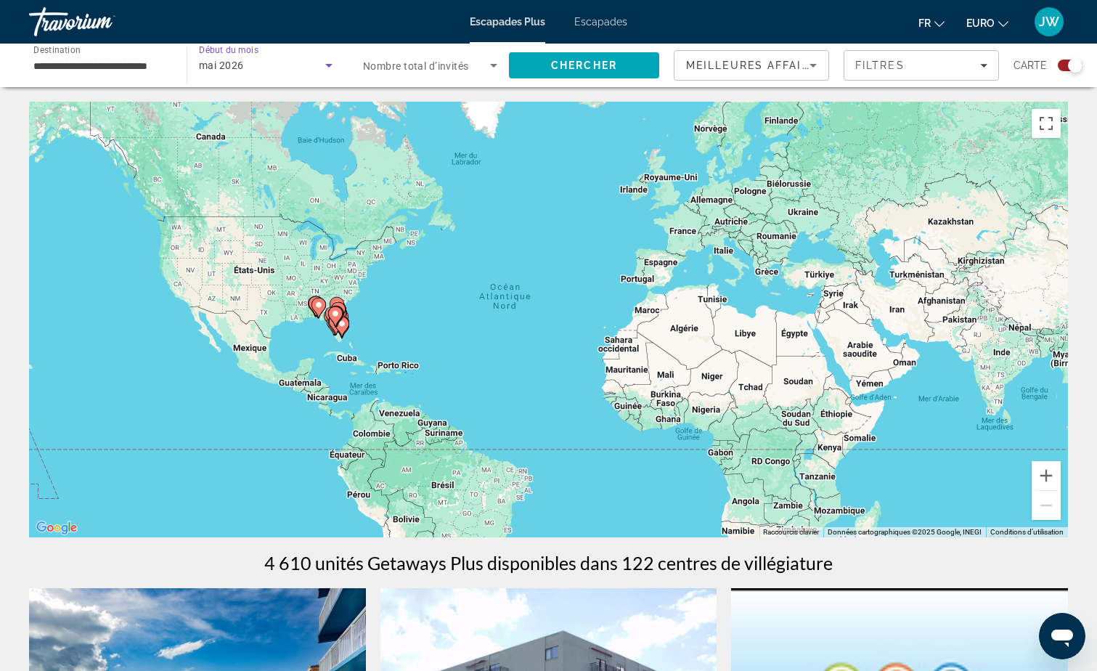
click at [398, 67] on span "Nombre total d’invités" at bounding box center [416, 66] width 106 height 12
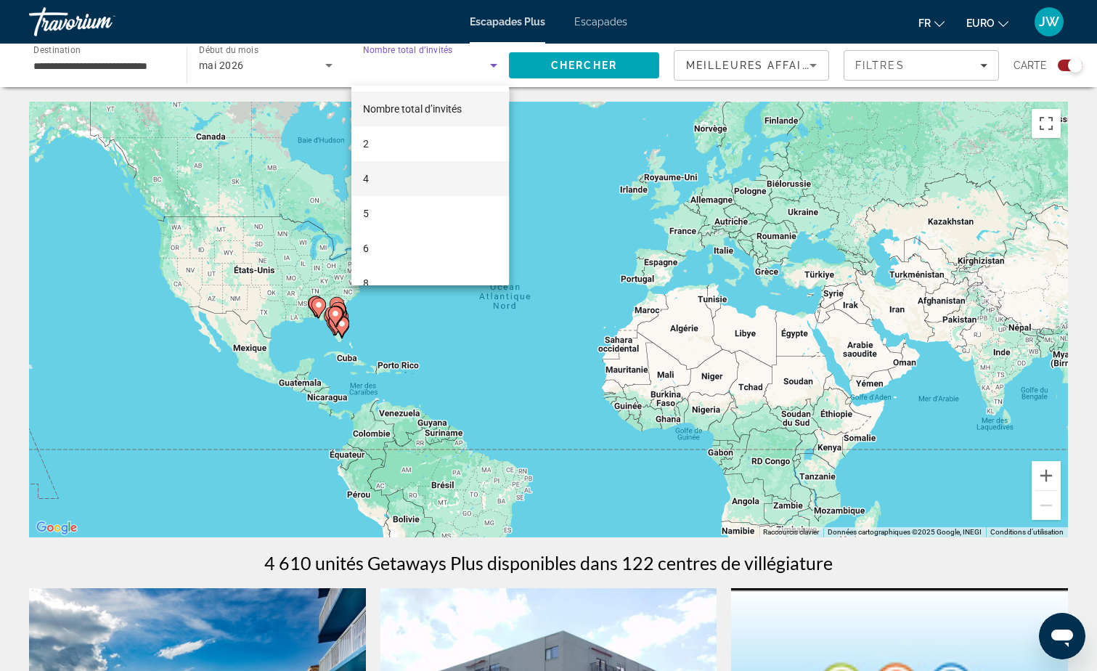
click at [399, 176] on mat-option "4" at bounding box center [430, 178] width 158 height 35
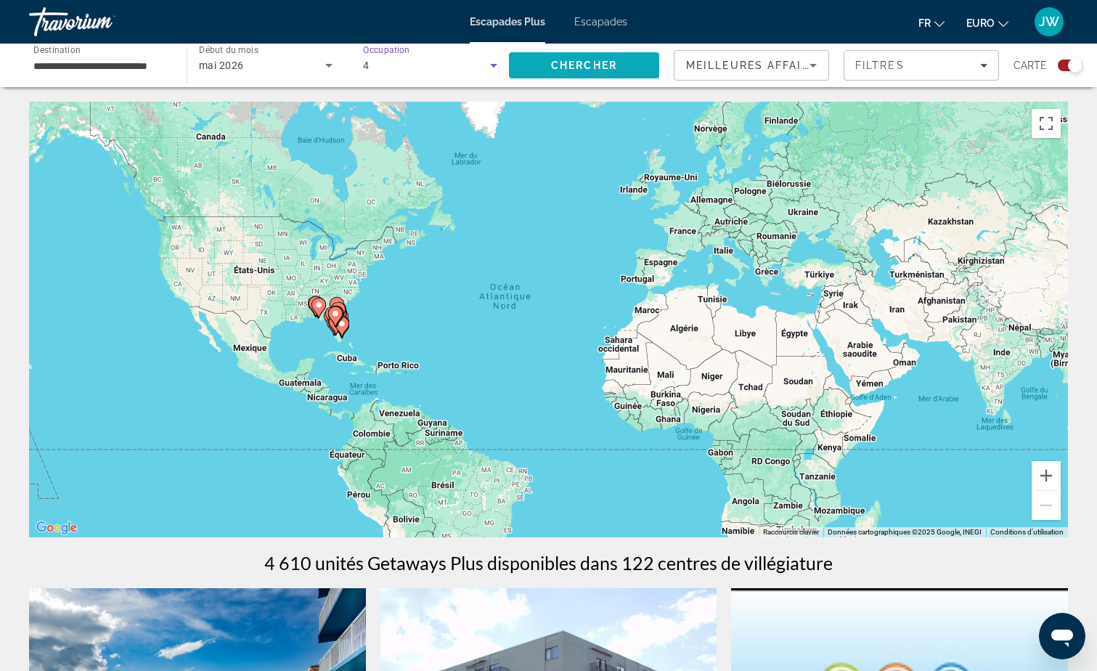
click at [559, 69] on span "Chercher" at bounding box center [584, 66] width 66 height 12
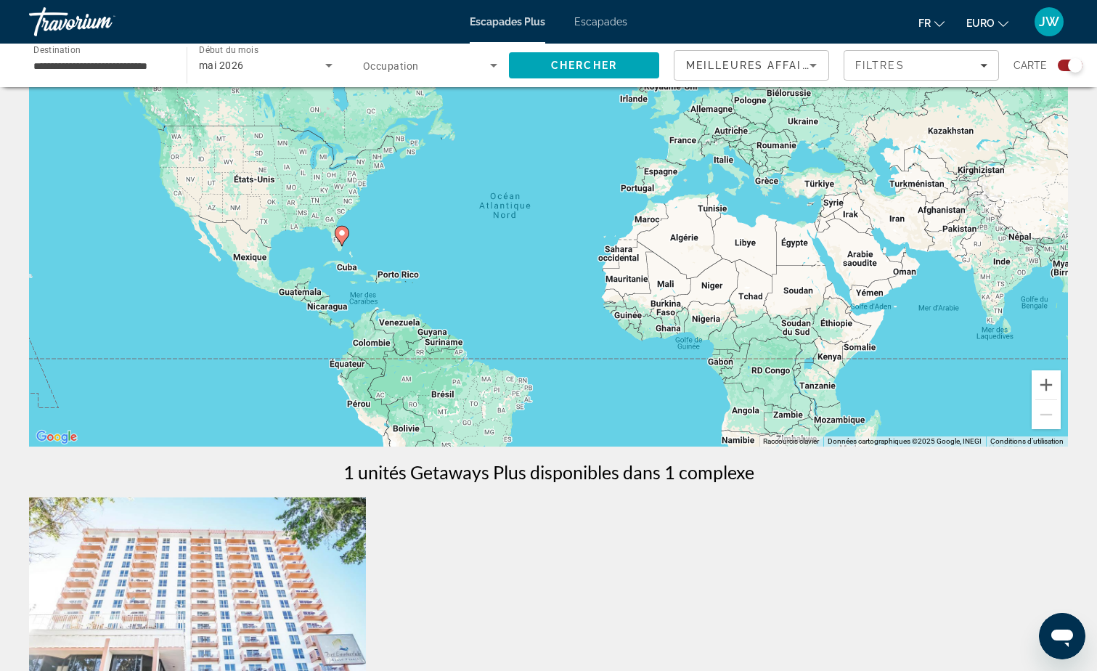
scroll to position [73, 0]
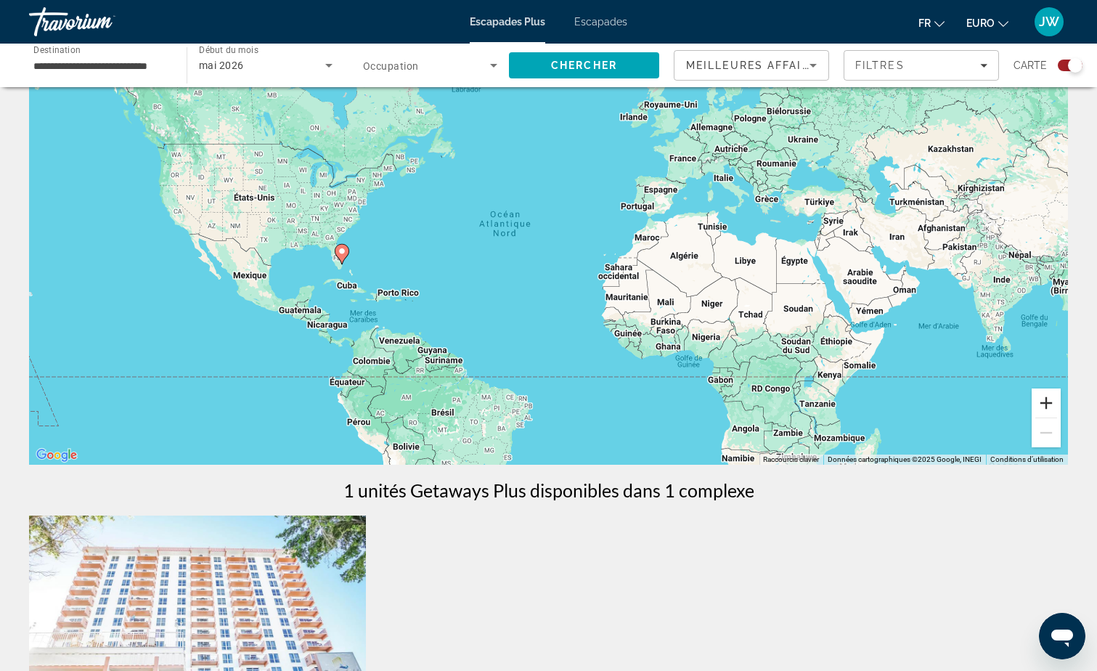
click at [1045, 405] on button "Zoom avant" at bounding box center [1046, 403] width 29 height 29
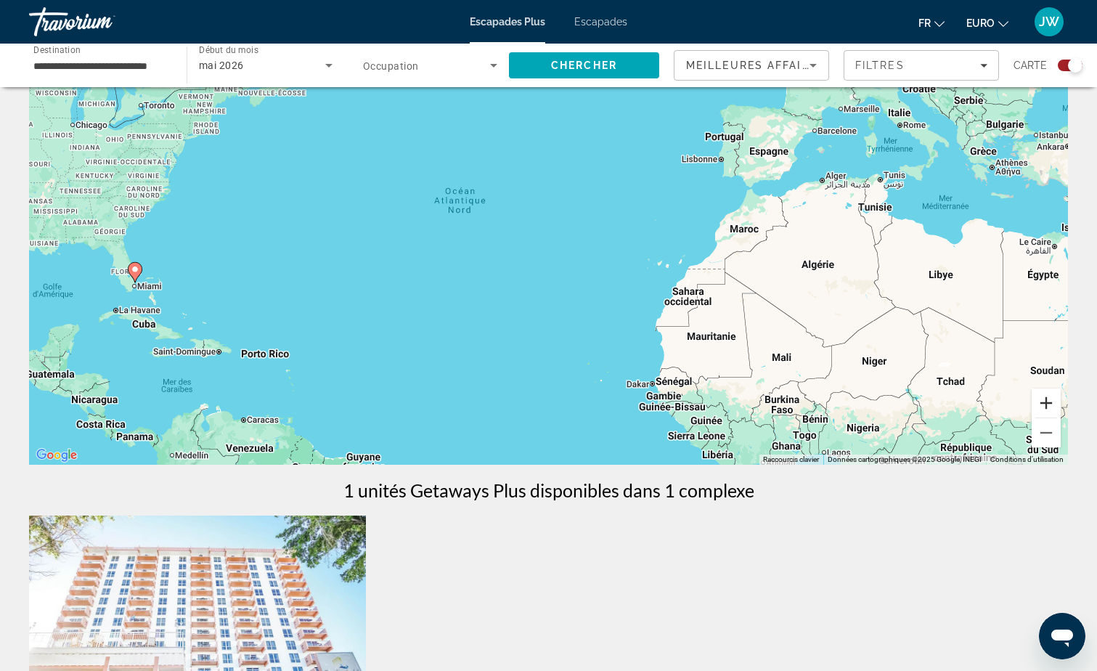
click at [1046, 403] on button "Zoom avant" at bounding box center [1046, 403] width 29 height 29
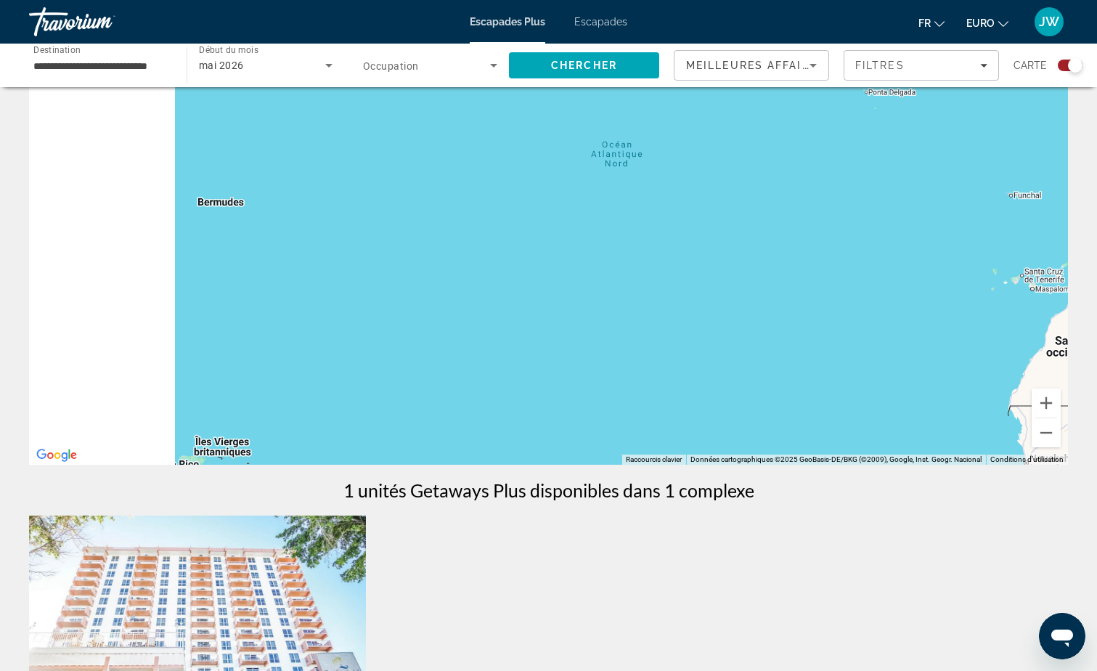
drag, startPoint x: 145, startPoint y: 245, endPoint x: 664, endPoint y: 245, distance: 519.3
click at [662, 243] on div "Contenu principal" at bounding box center [548, 247] width 1039 height 436
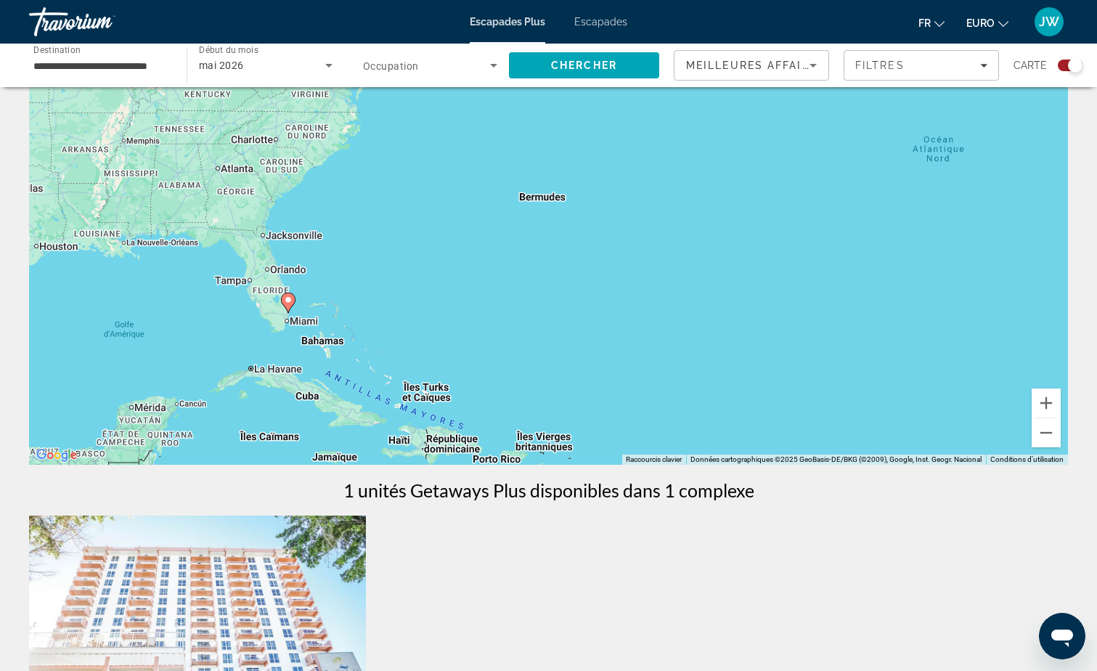
drag, startPoint x: 369, startPoint y: 325, endPoint x: 582, endPoint y: 284, distance: 216.6
click at [569, 290] on div "Pour activer le glissement avec le clavier, appuyez sur Alt+Entrée. Une fois ce…" at bounding box center [548, 247] width 1039 height 436
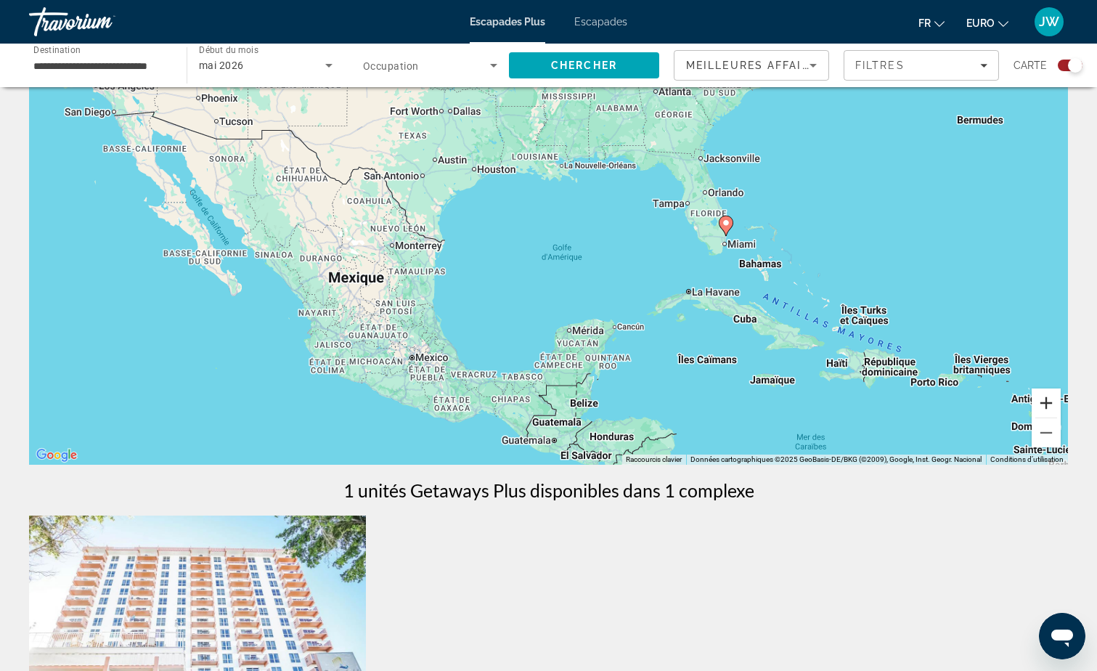
click at [1047, 407] on button "Zoom avant" at bounding box center [1046, 403] width 29 height 29
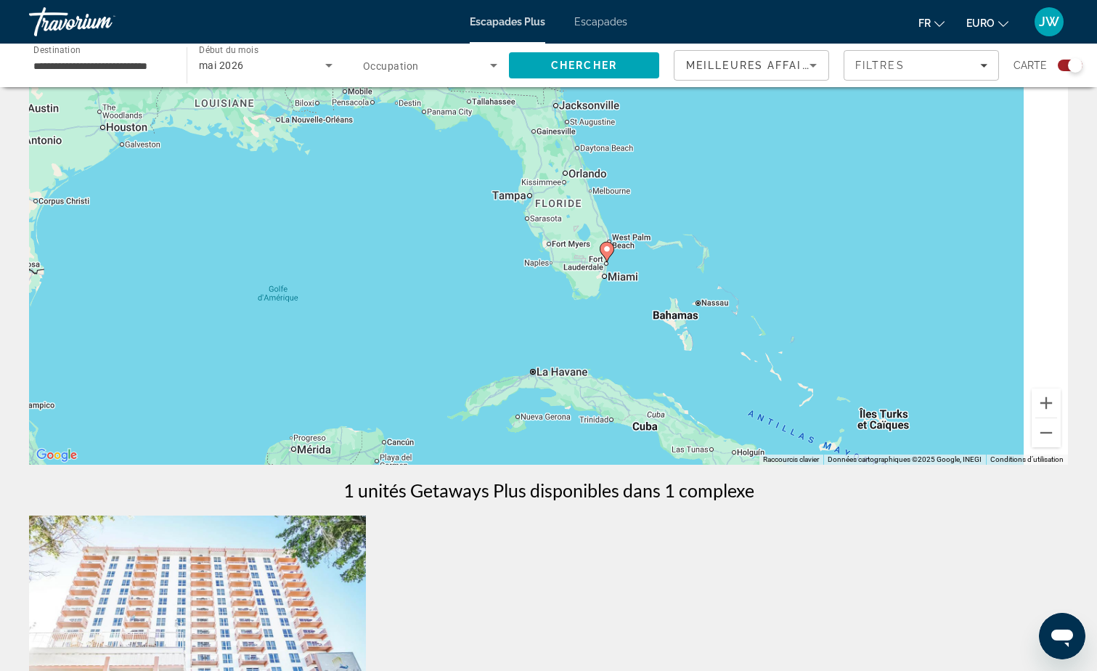
drag, startPoint x: 751, startPoint y: 298, endPoint x: 519, endPoint y: 310, distance: 232.7
click at [519, 310] on div "Pour activer le glissement avec le clavier, appuyez sur Alt+Entrée. Une fois ce…" at bounding box center [548, 247] width 1039 height 436
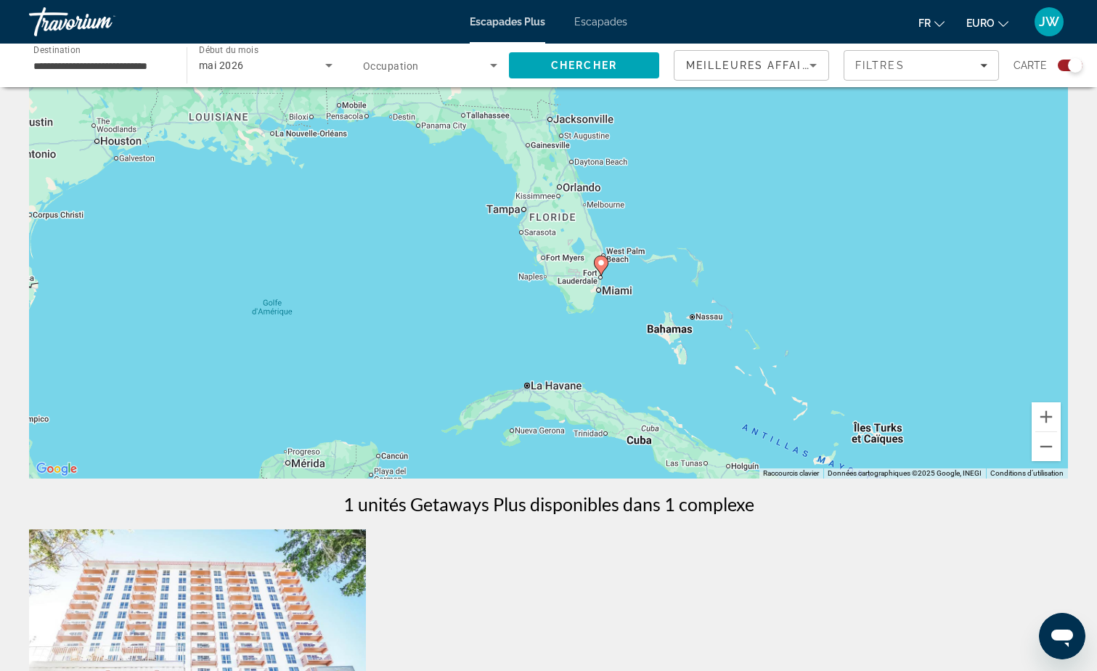
scroll to position [218, 0]
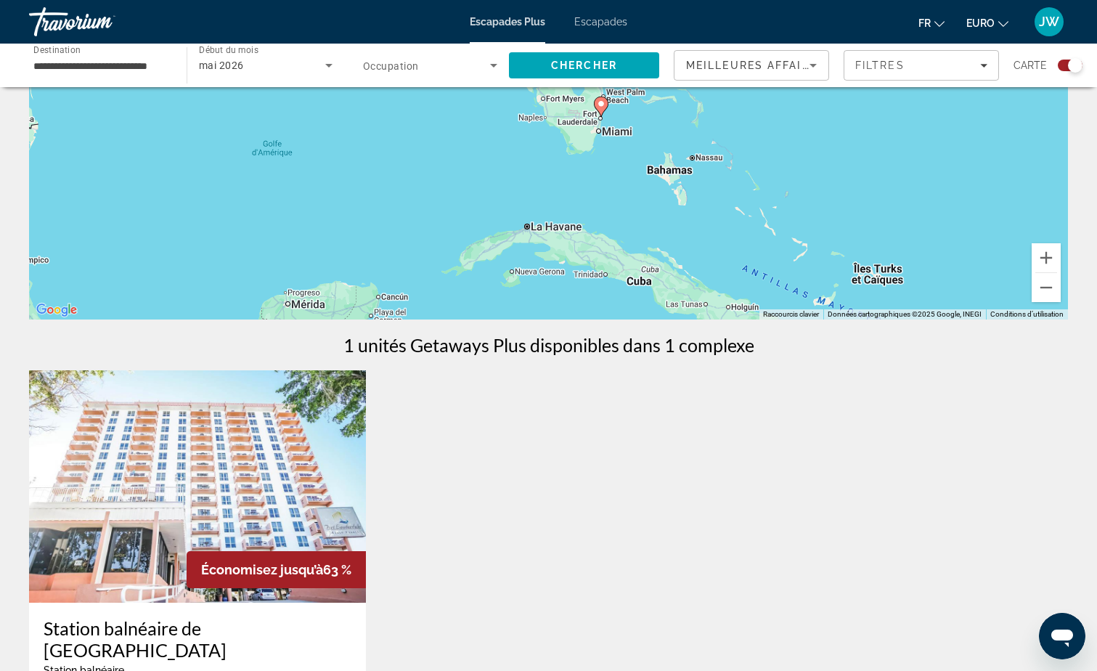
click at [168, 460] on img "Contenu principal" at bounding box center [197, 486] width 337 height 232
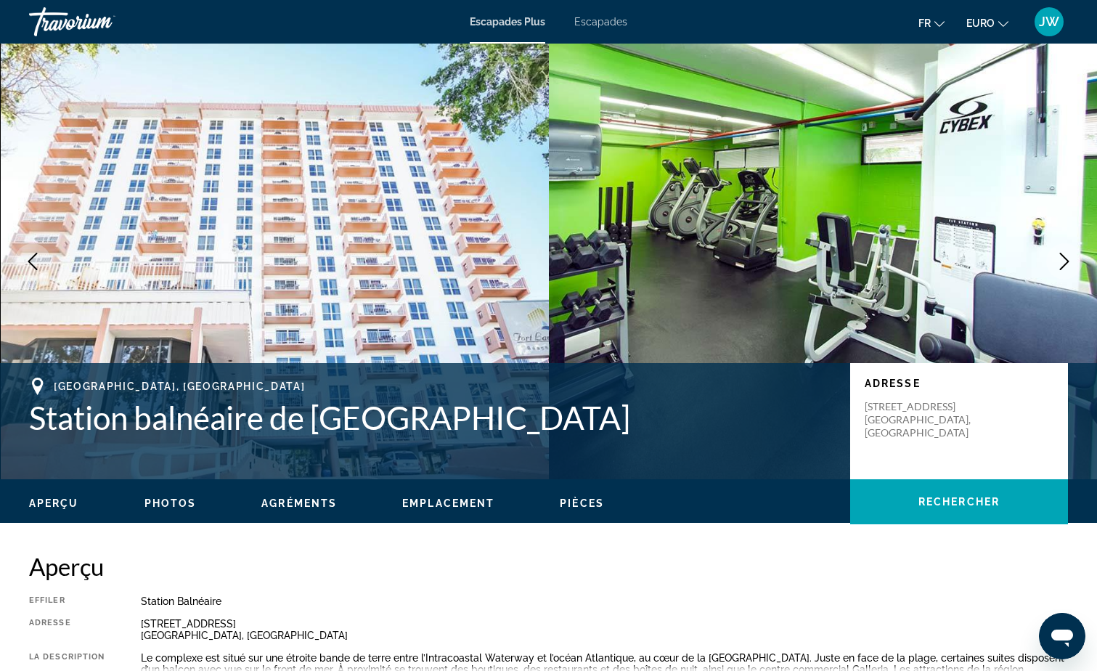
click at [1063, 264] on icon "Image suivante" at bounding box center [1064, 261] width 17 height 17
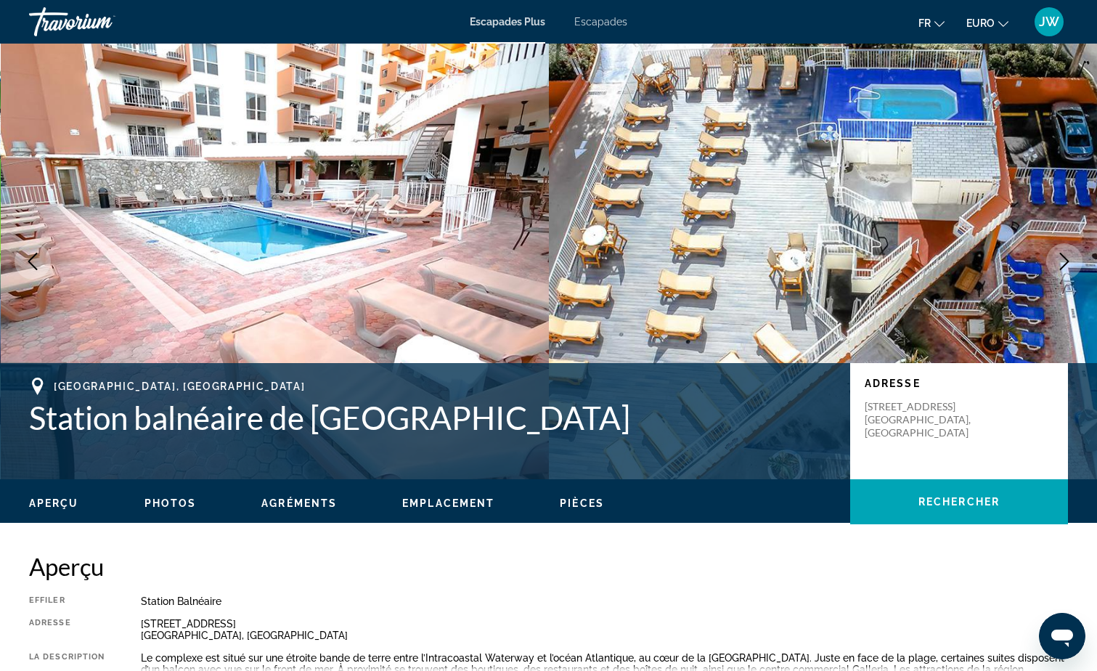
click at [1063, 261] on icon "Image suivante" at bounding box center [1064, 261] width 17 height 17
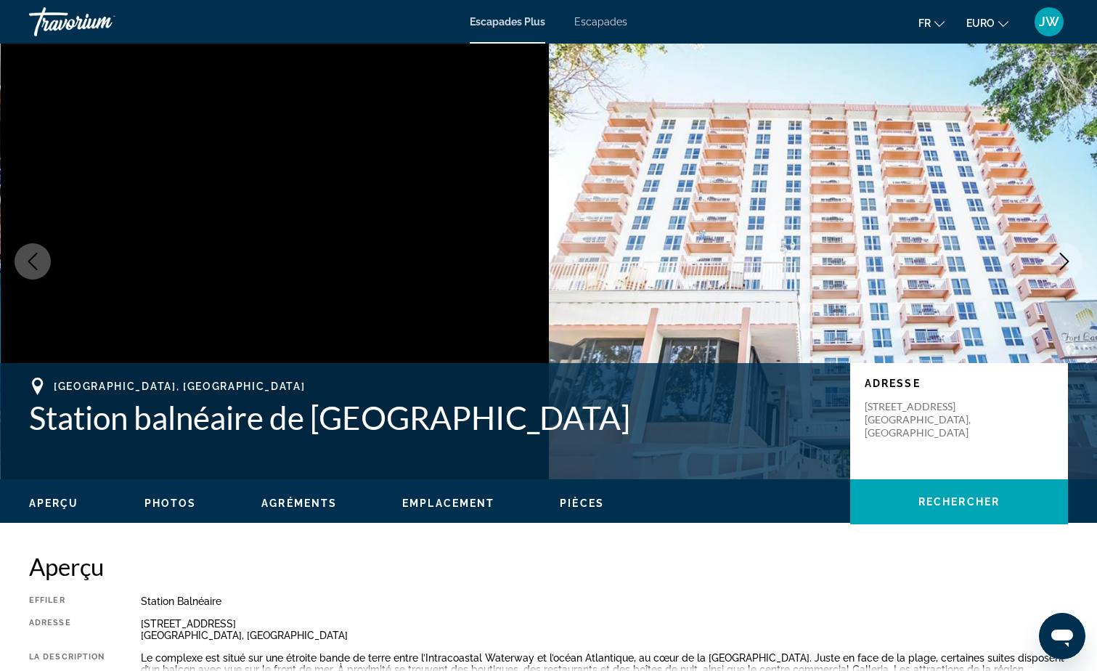
click at [1063, 261] on icon "Image suivante" at bounding box center [1064, 261] width 17 height 17
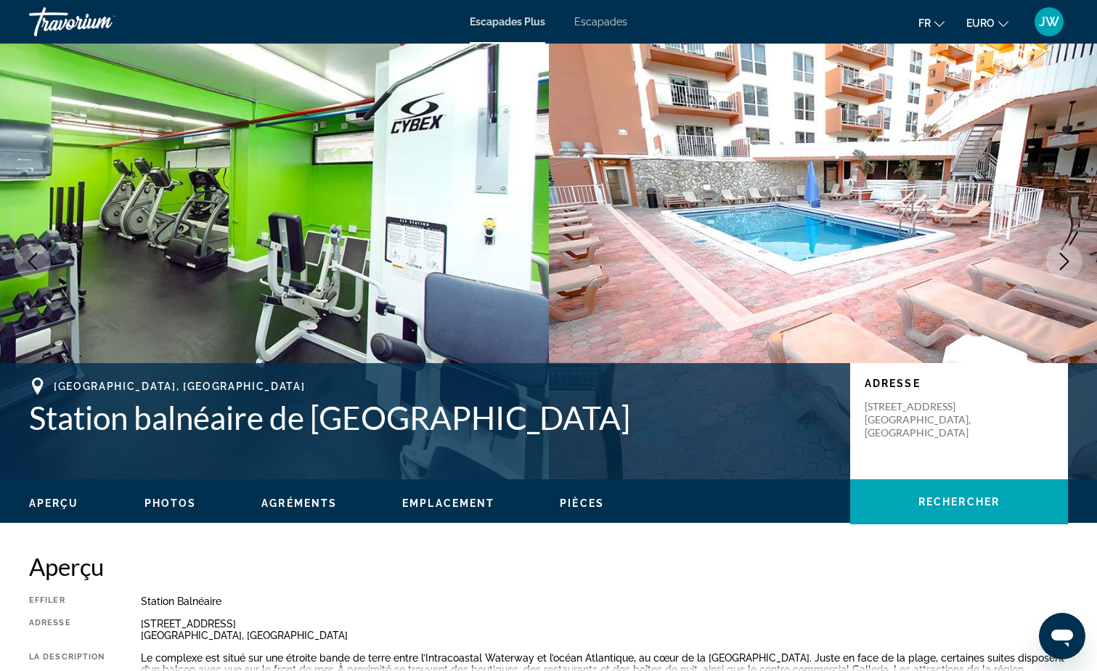
click at [1063, 261] on icon "Image suivante" at bounding box center [1064, 261] width 17 height 17
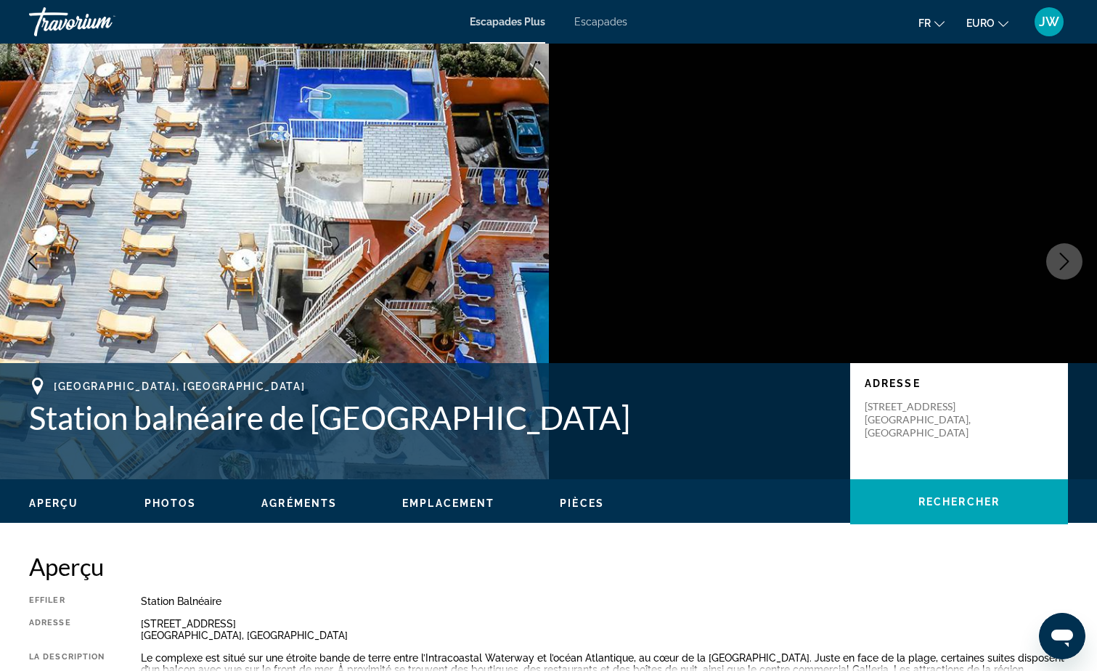
click at [1063, 261] on icon "Image suivante" at bounding box center [1064, 261] width 17 height 17
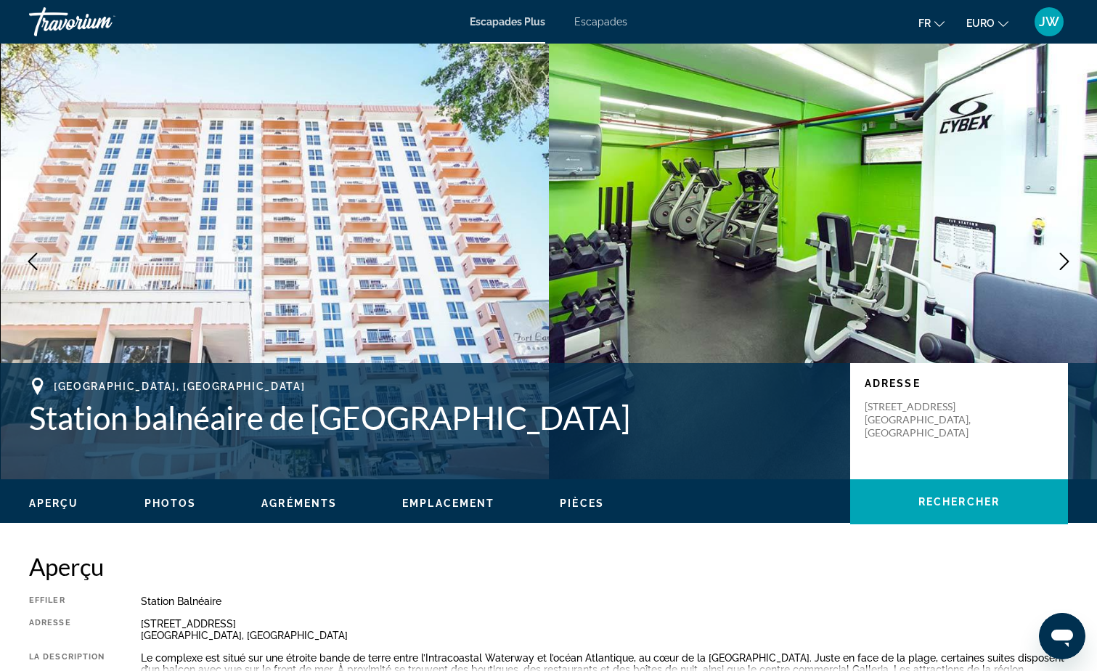
click at [1063, 261] on icon "Image suivante" at bounding box center [1064, 261] width 17 height 17
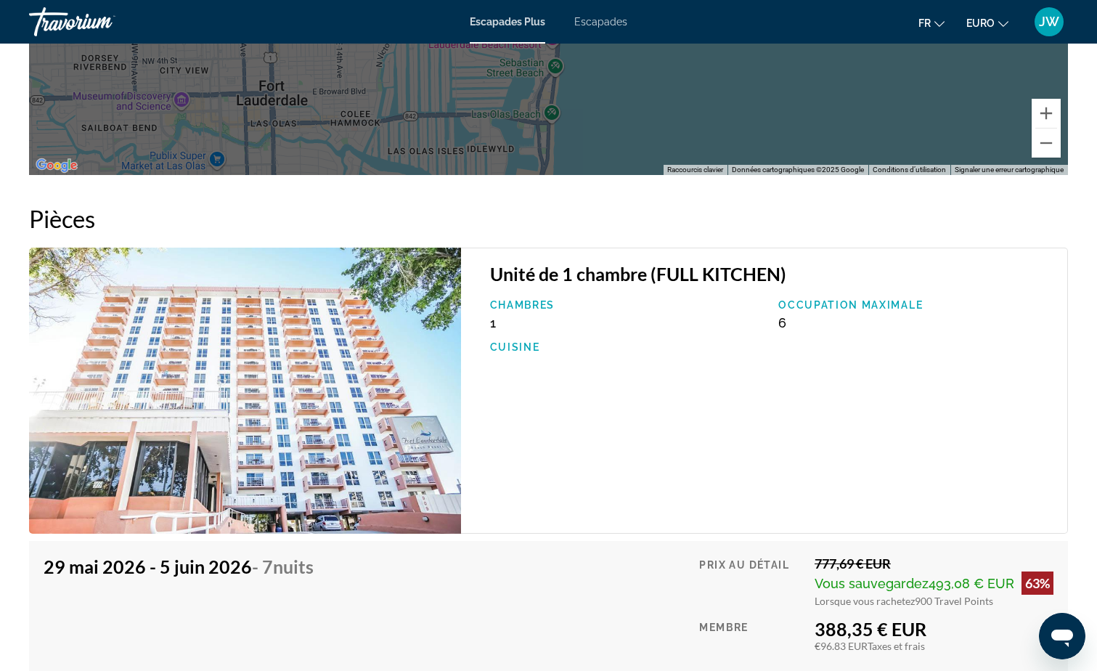
scroll to position [2106, 0]
